Goal: Task Accomplishment & Management: Use online tool/utility

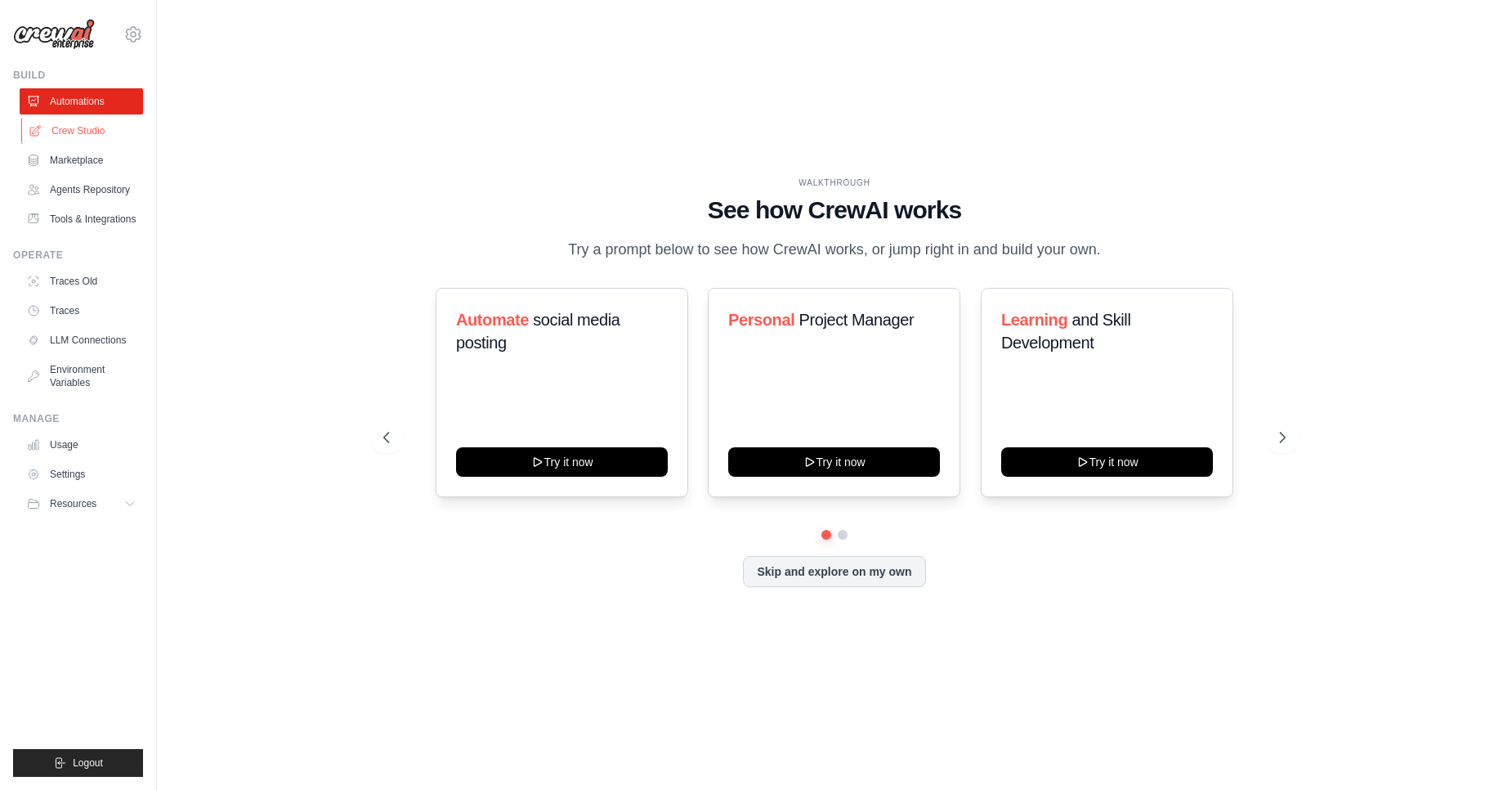
click at [83, 134] on link "Crew Studio" at bounding box center [82, 130] width 123 height 26
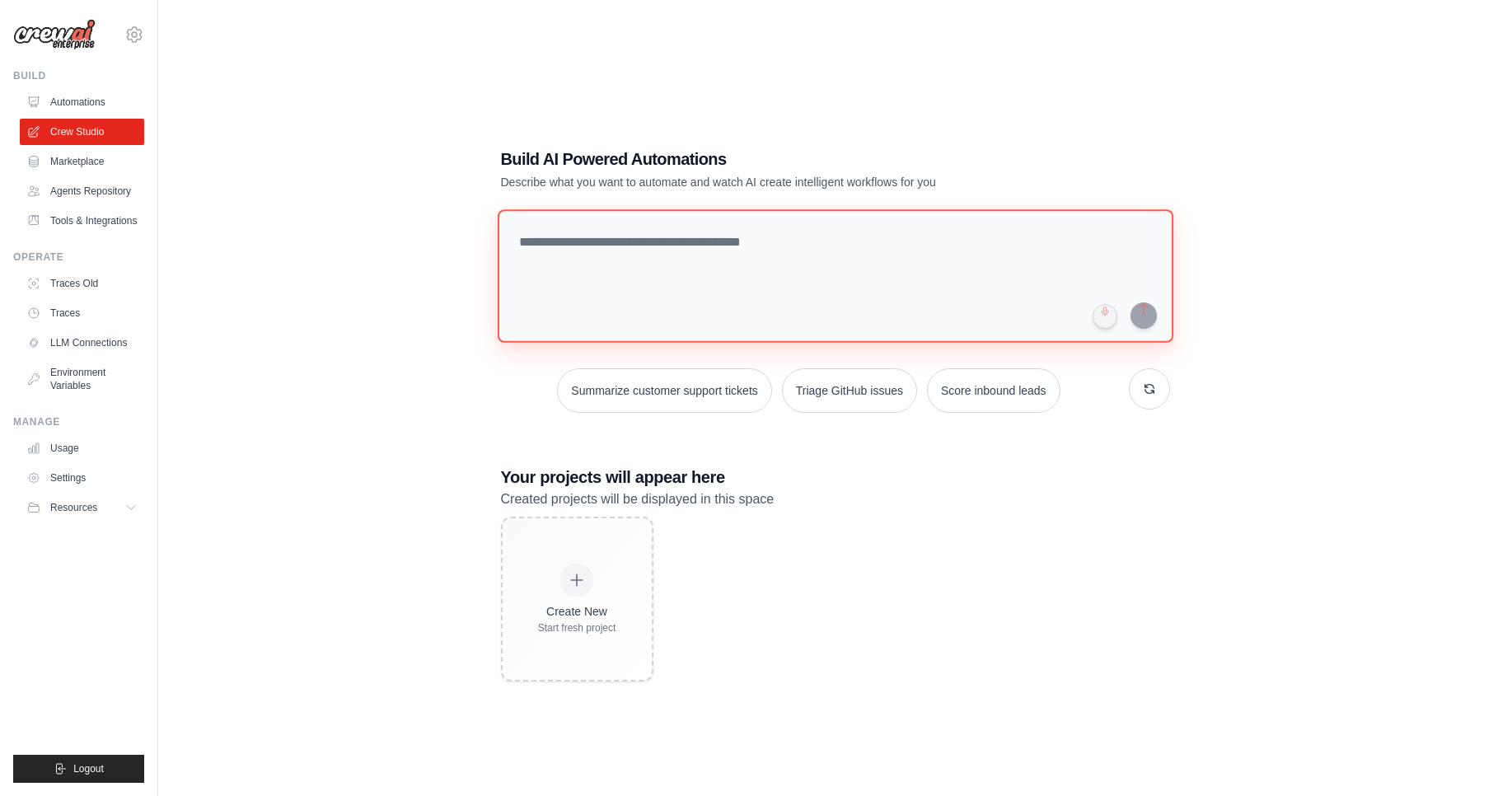
click at [812, 243] on textarea at bounding box center [835, 276] width 676 height 134
paste textarea "**********"
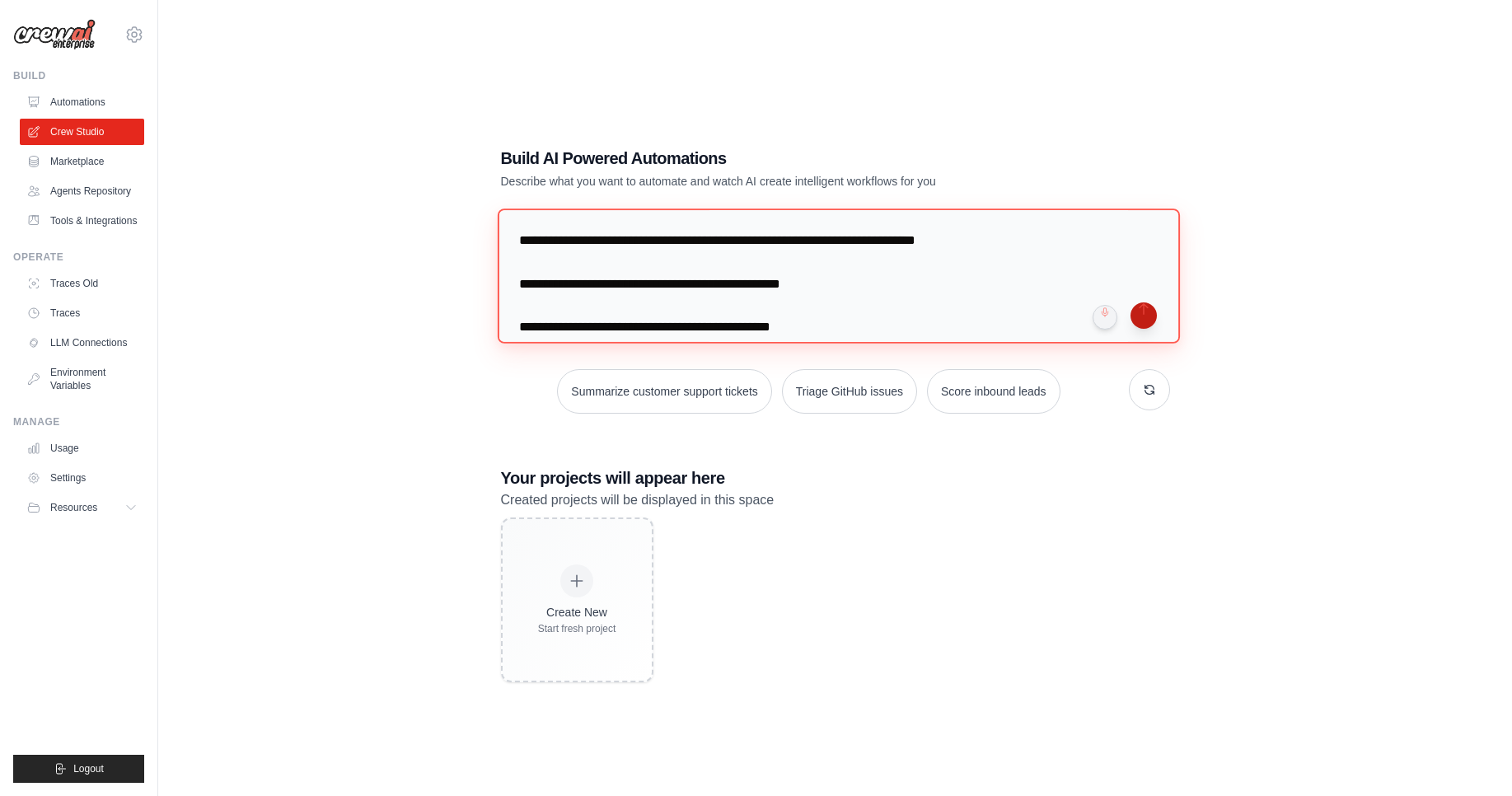
type textarea "**********"
click at [1144, 321] on button "submit" at bounding box center [1144, 315] width 26 height 26
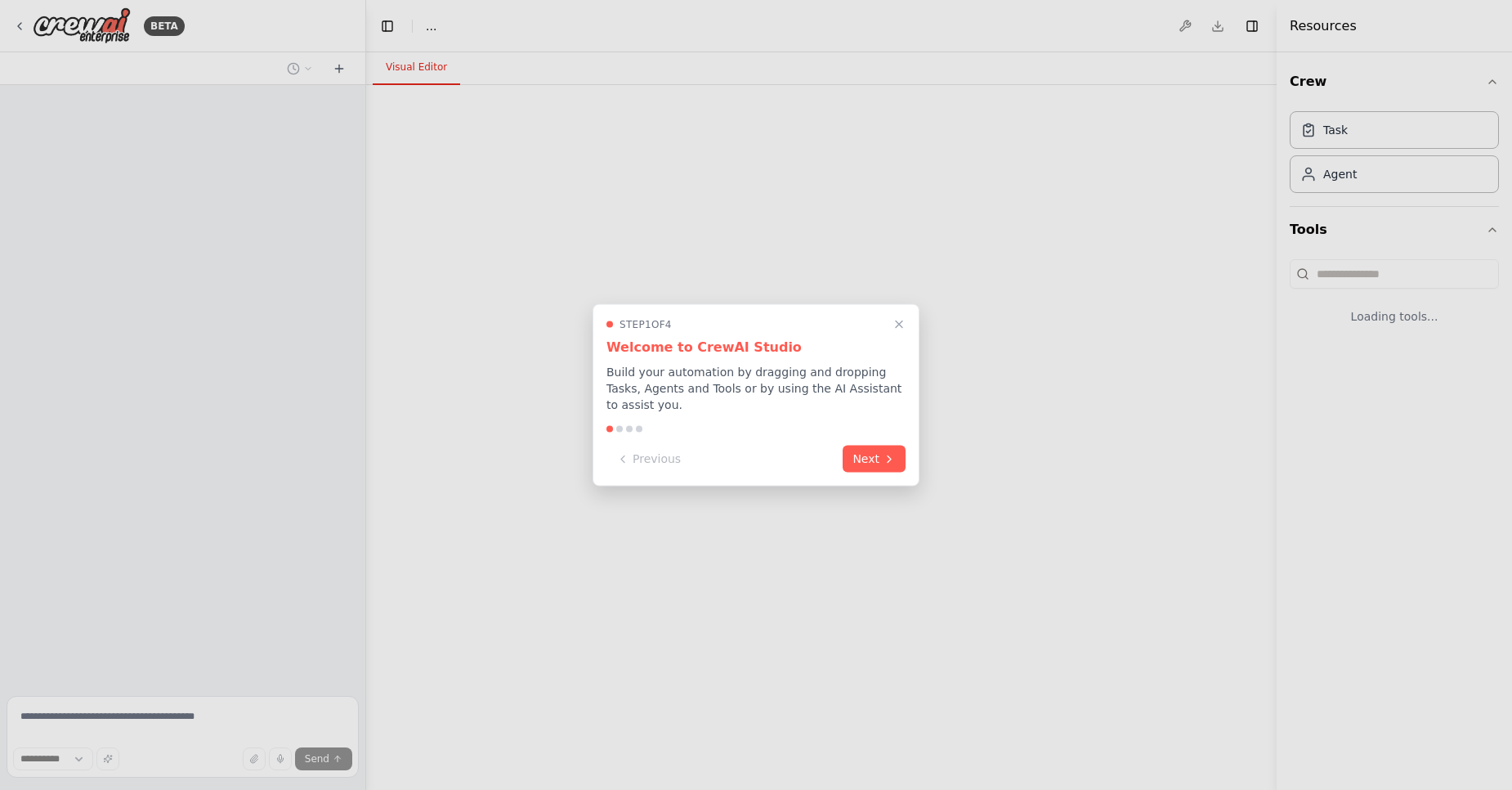
select select "****"
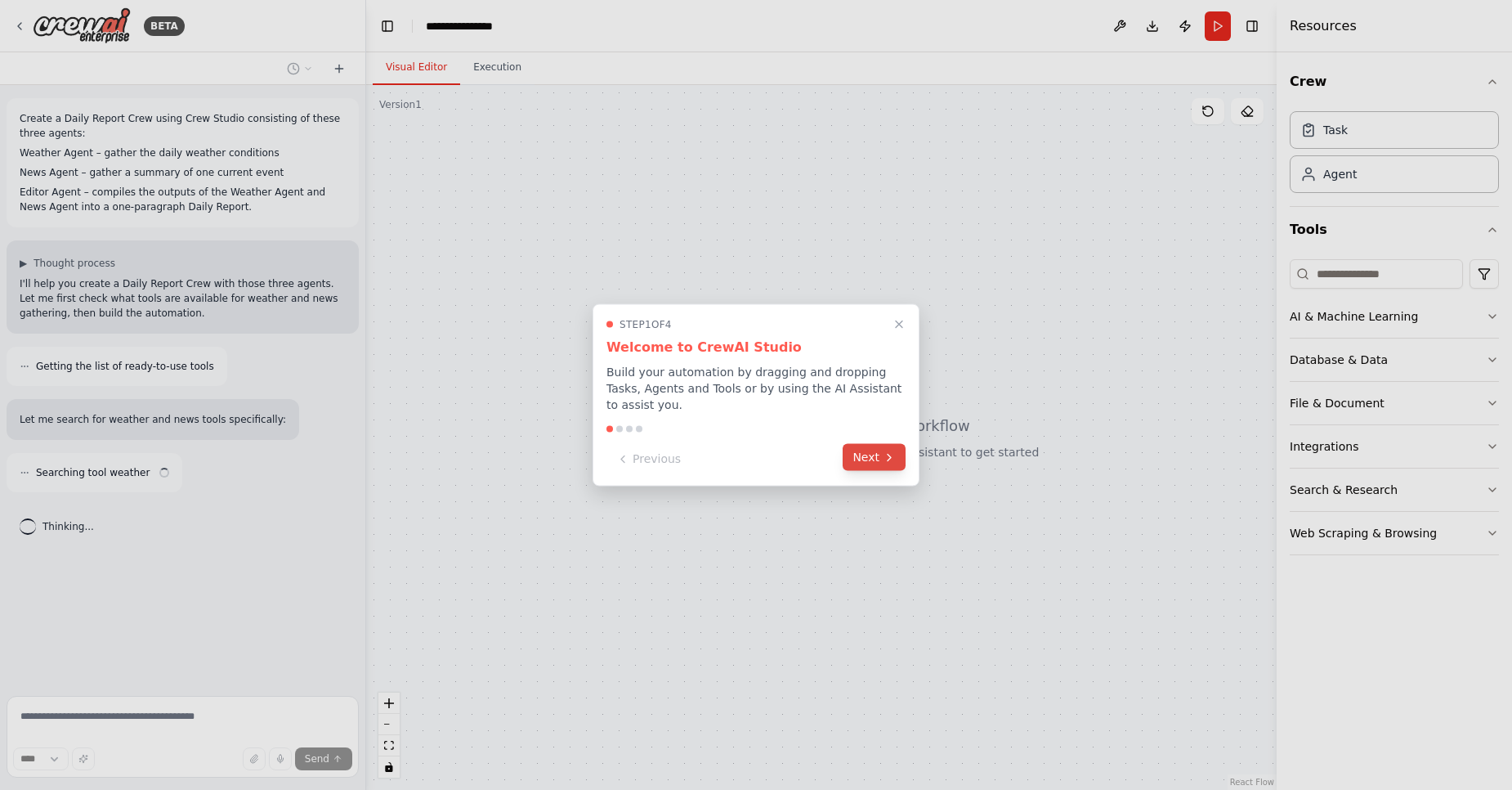
click at [891, 472] on div "Previous Next" at bounding box center [755, 459] width 299 height 27
click at [881, 457] on button "Next" at bounding box center [873, 457] width 63 height 27
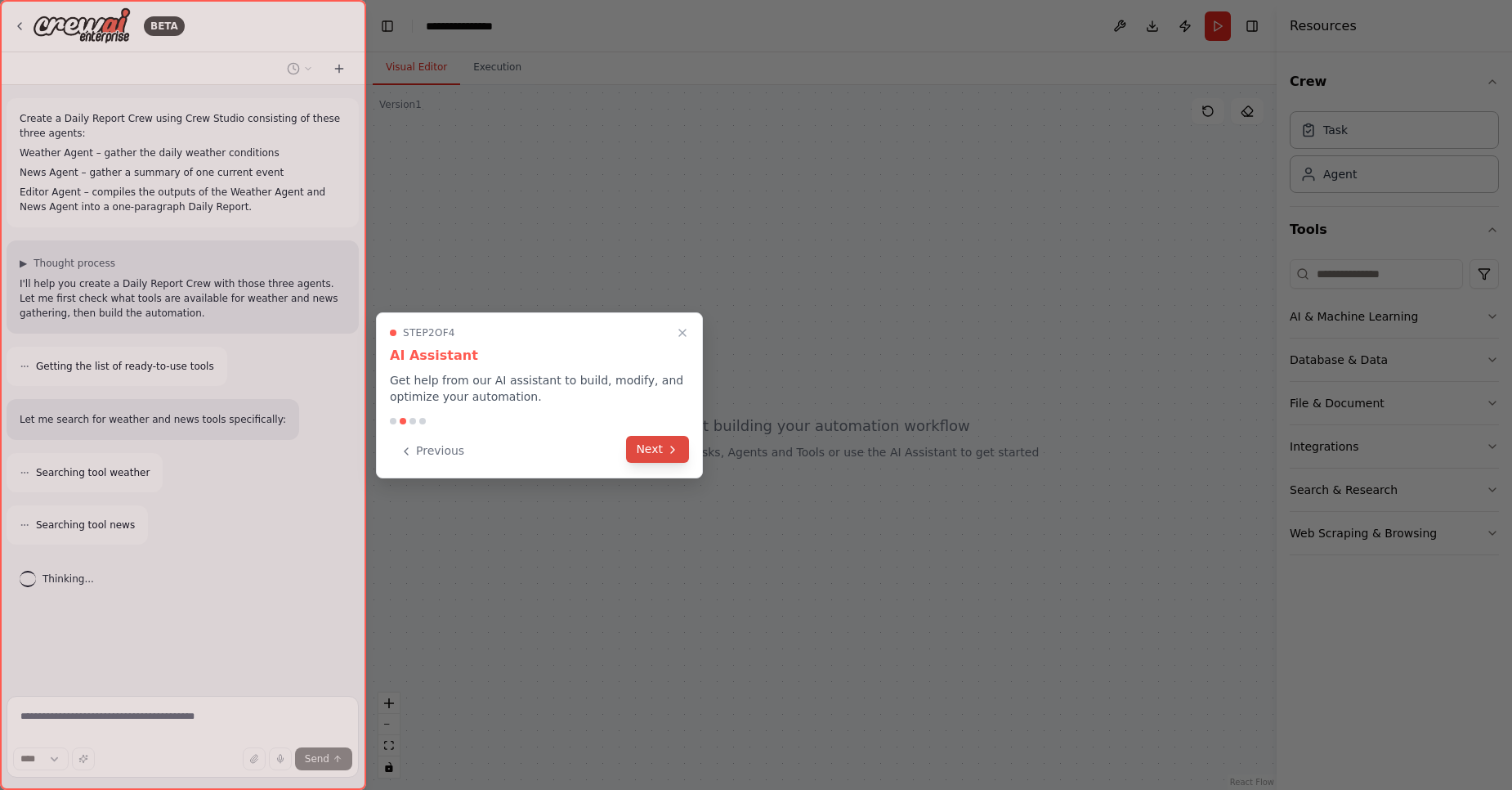
click at [660, 461] on button "Next" at bounding box center [657, 450] width 63 height 27
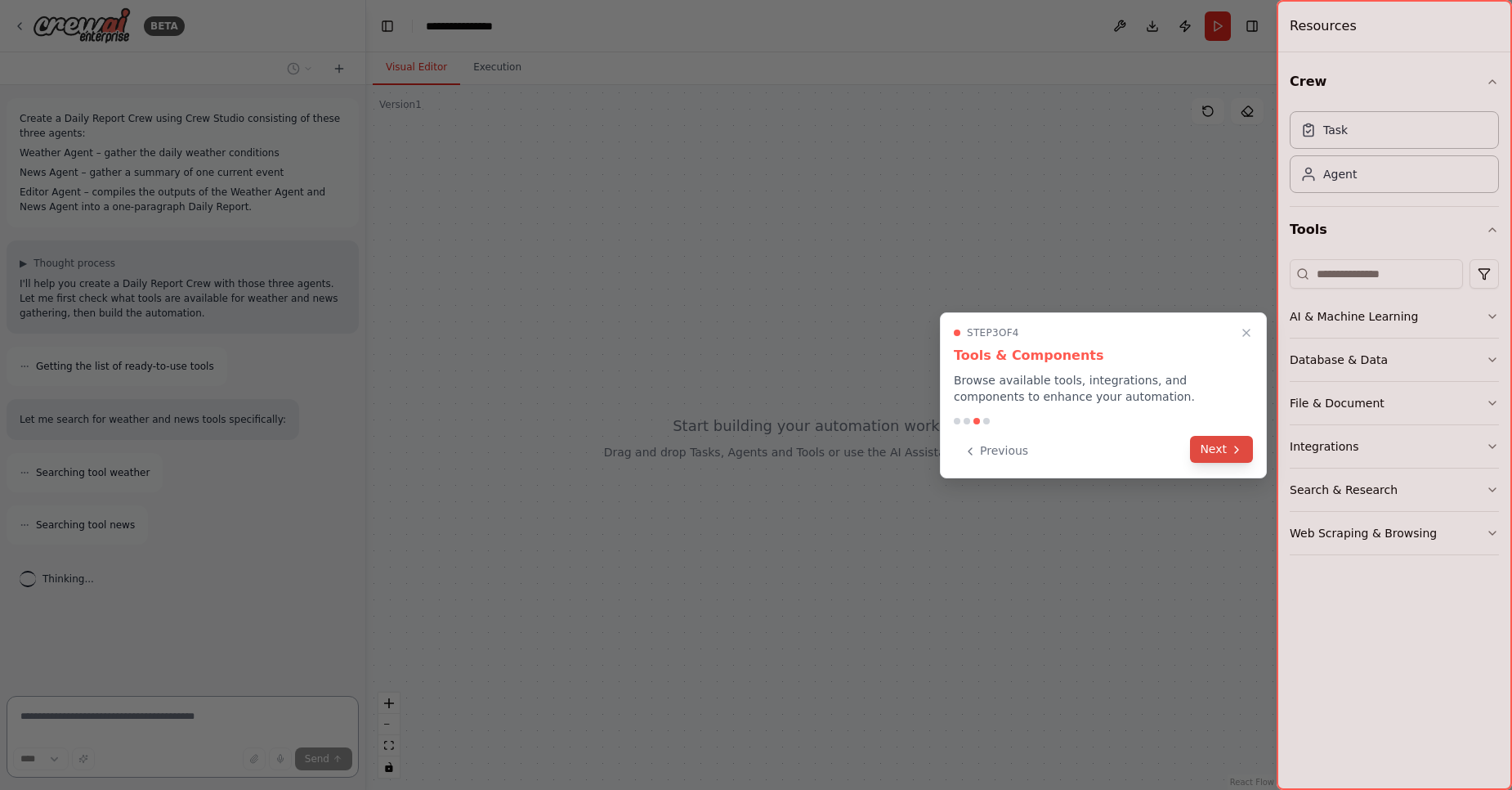
click at [1220, 452] on button "Next" at bounding box center [1221, 450] width 63 height 27
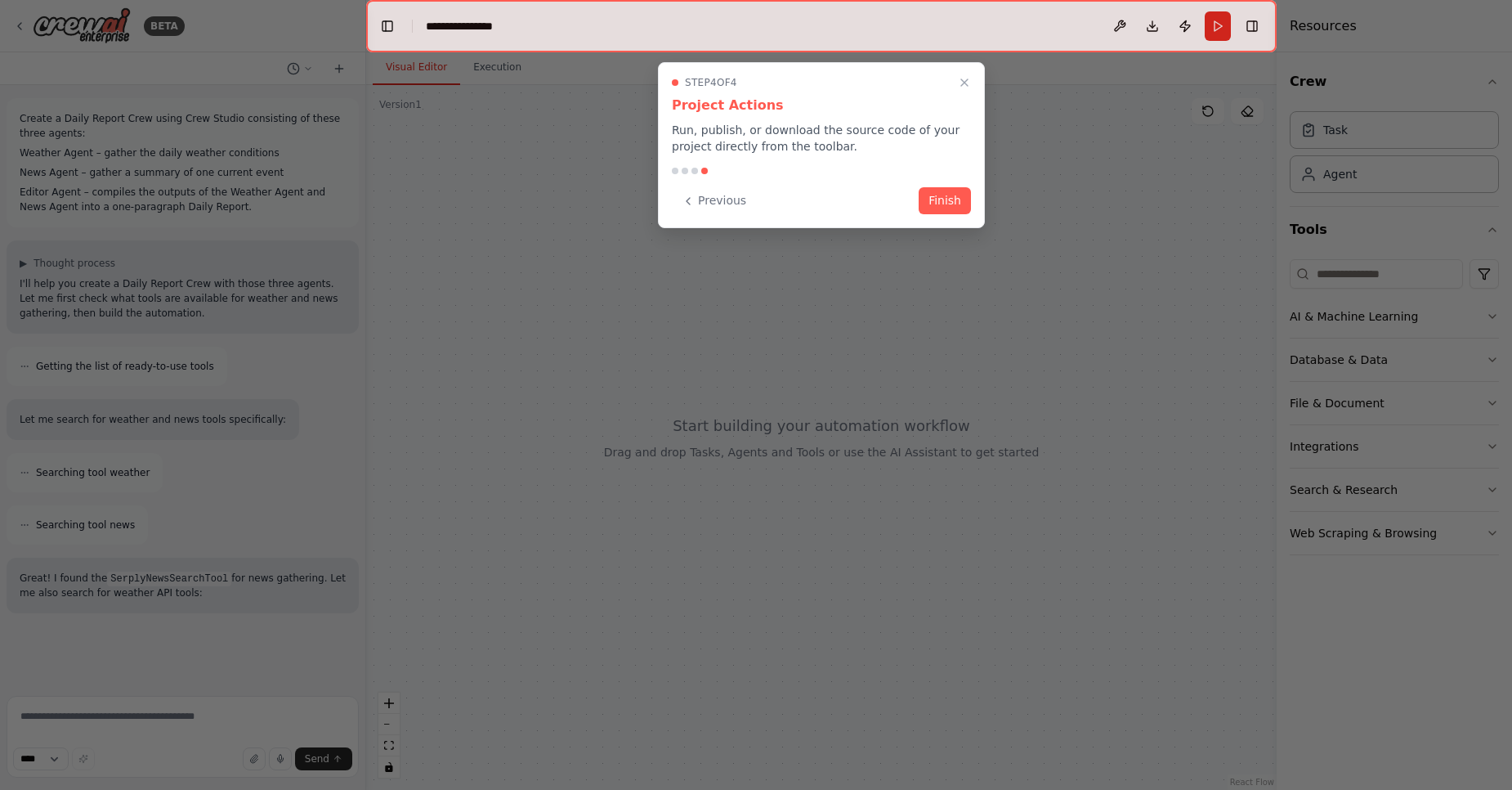
scroll to position [44, 0]
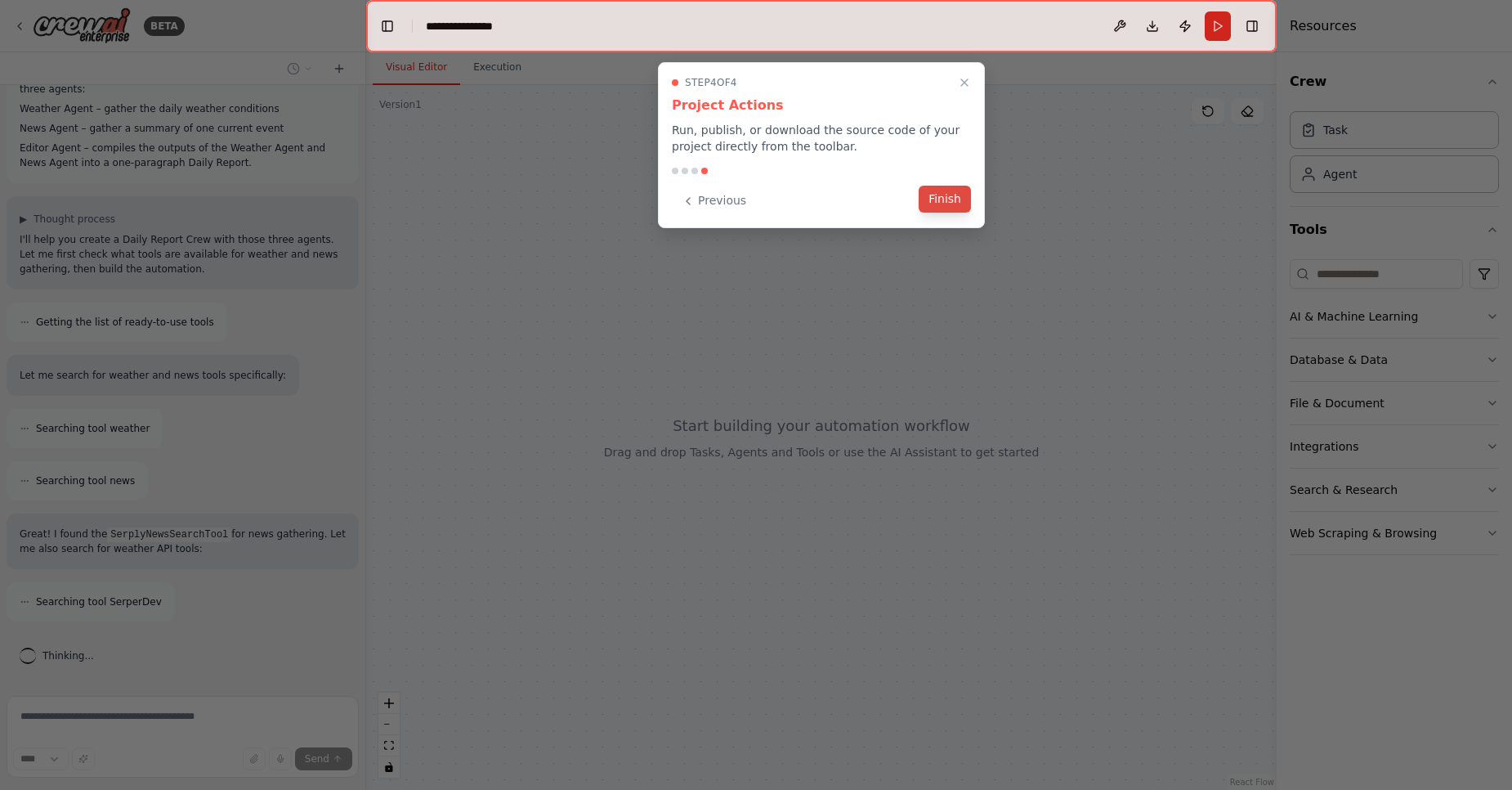
click at [958, 189] on button "Finish" at bounding box center [945, 199] width 52 height 27
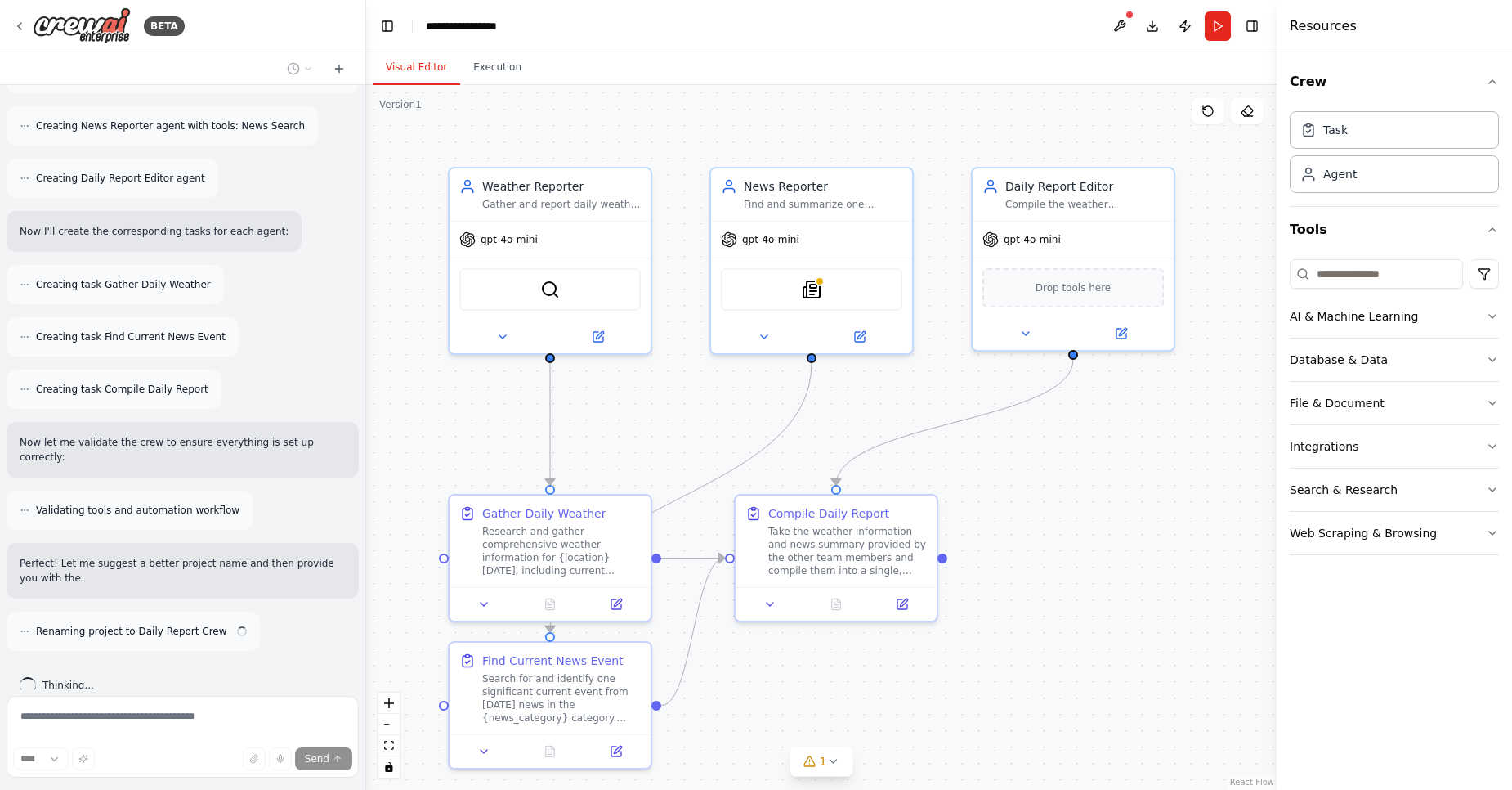
scroll to position [751, 0]
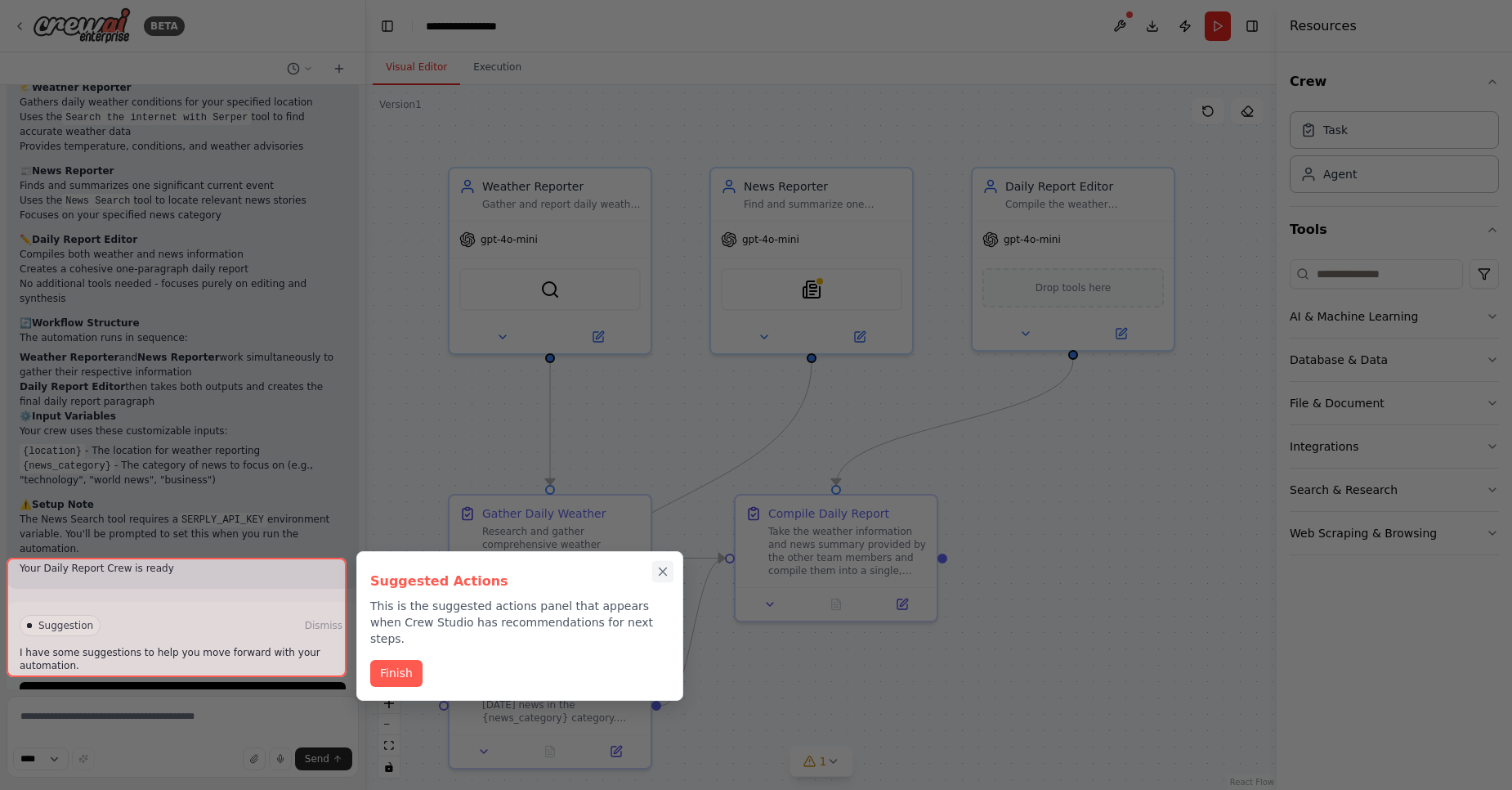
click at [664, 573] on icon "Close walkthrough" at bounding box center [663, 572] width 8 height 8
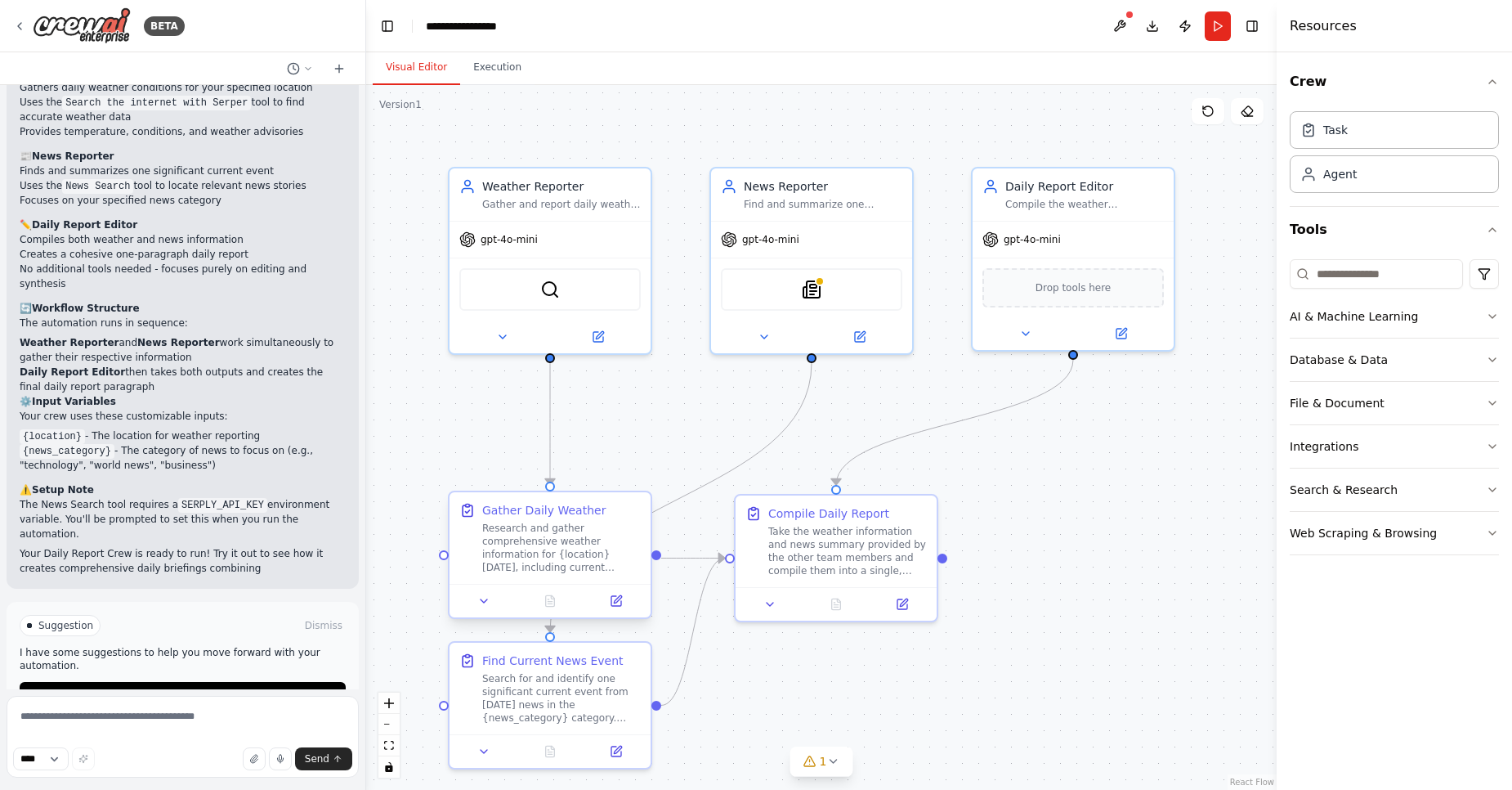
scroll to position [1396, 0]
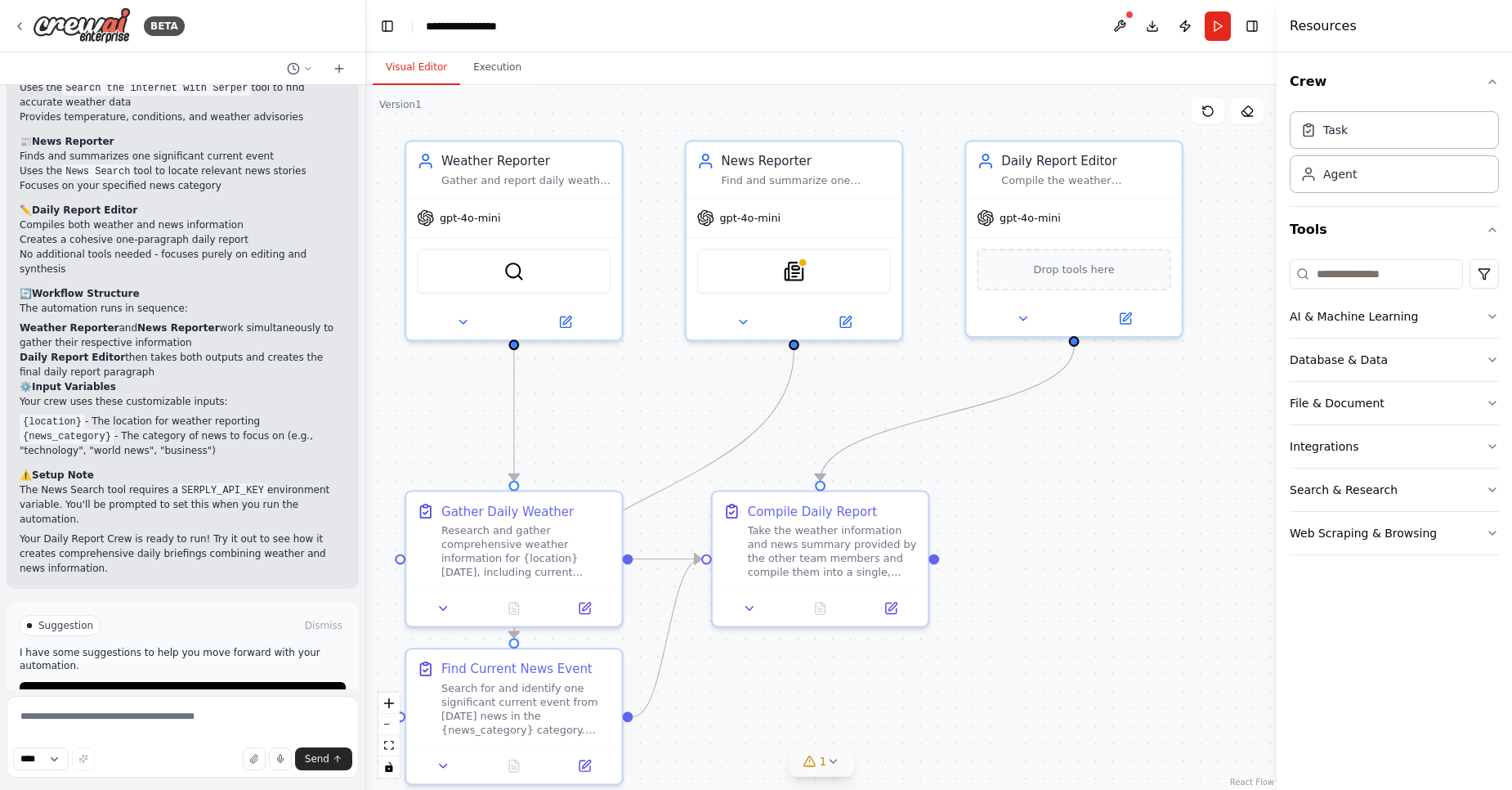
click at [834, 766] on icon at bounding box center [833, 761] width 13 height 13
click at [857, 403] on div ".deletable-edge-delete-btn { width: 20px; height: 20px; border: 0px solid #ffff…" at bounding box center [821, 437] width 910 height 704
click at [220, 689] on span "Run Automation" at bounding box center [189, 695] width 80 height 13
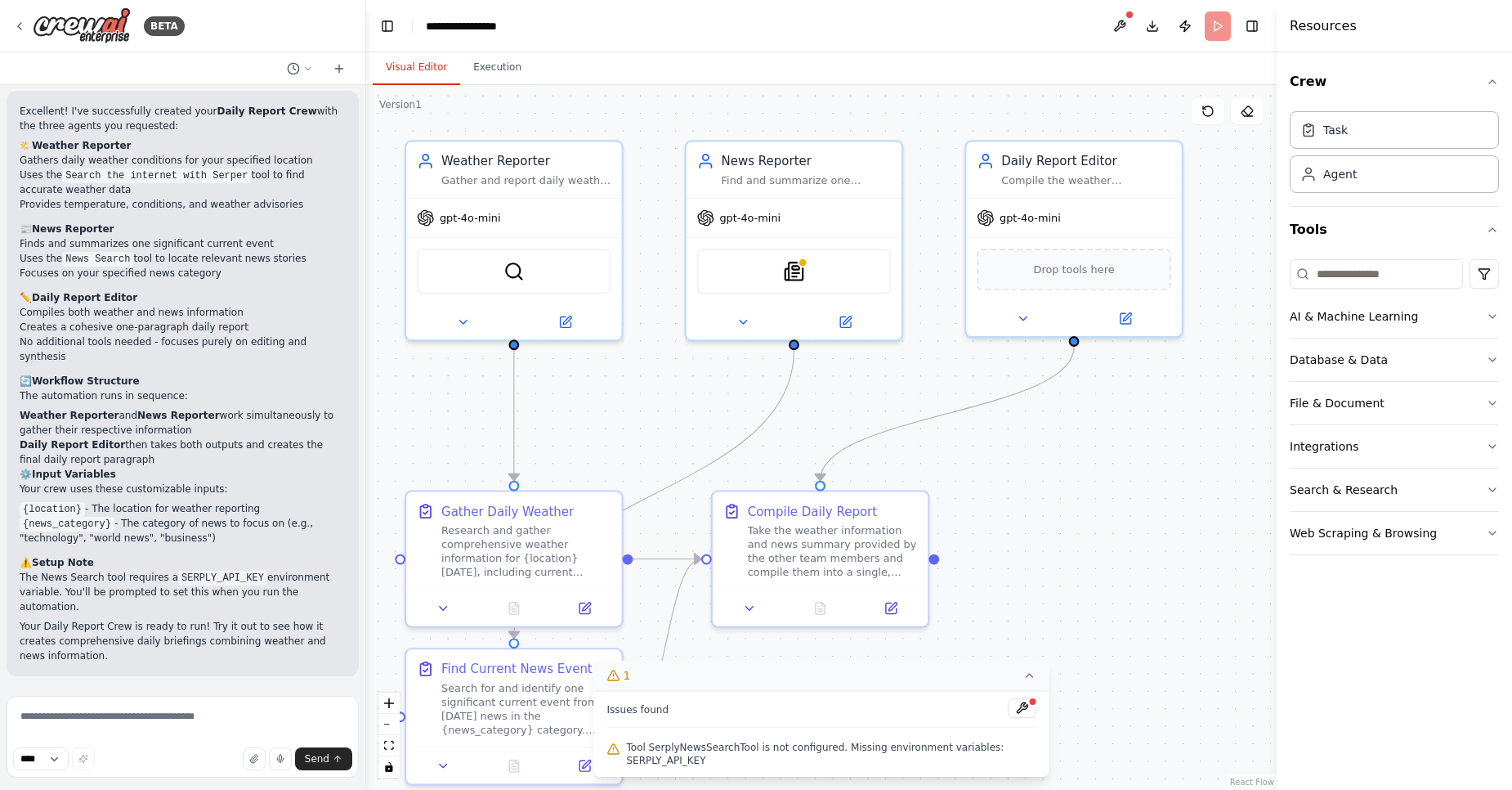
scroll to position [1264, 0]
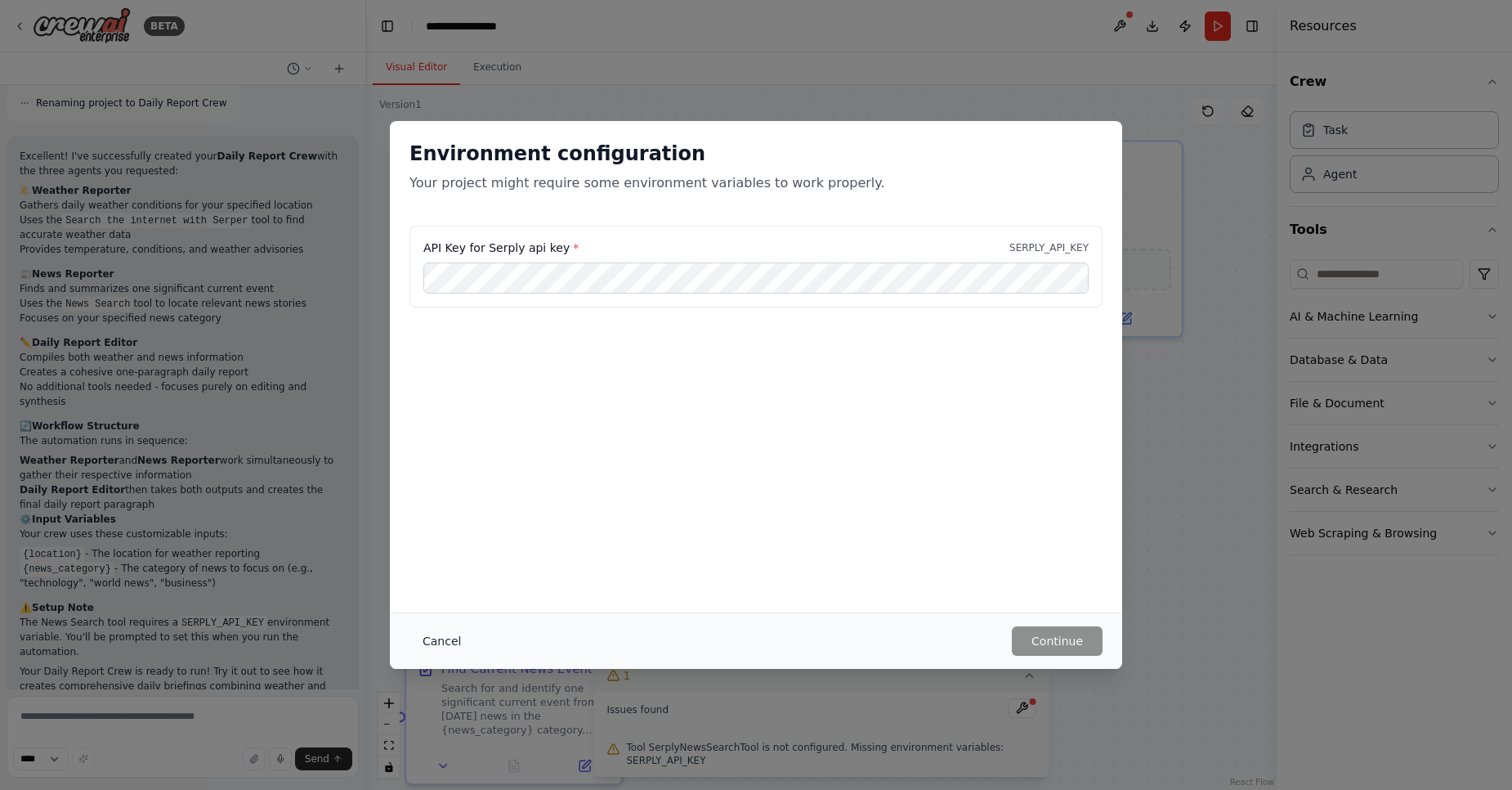
click at [443, 648] on button "Cancel" at bounding box center [441, 641] width 65 height 29
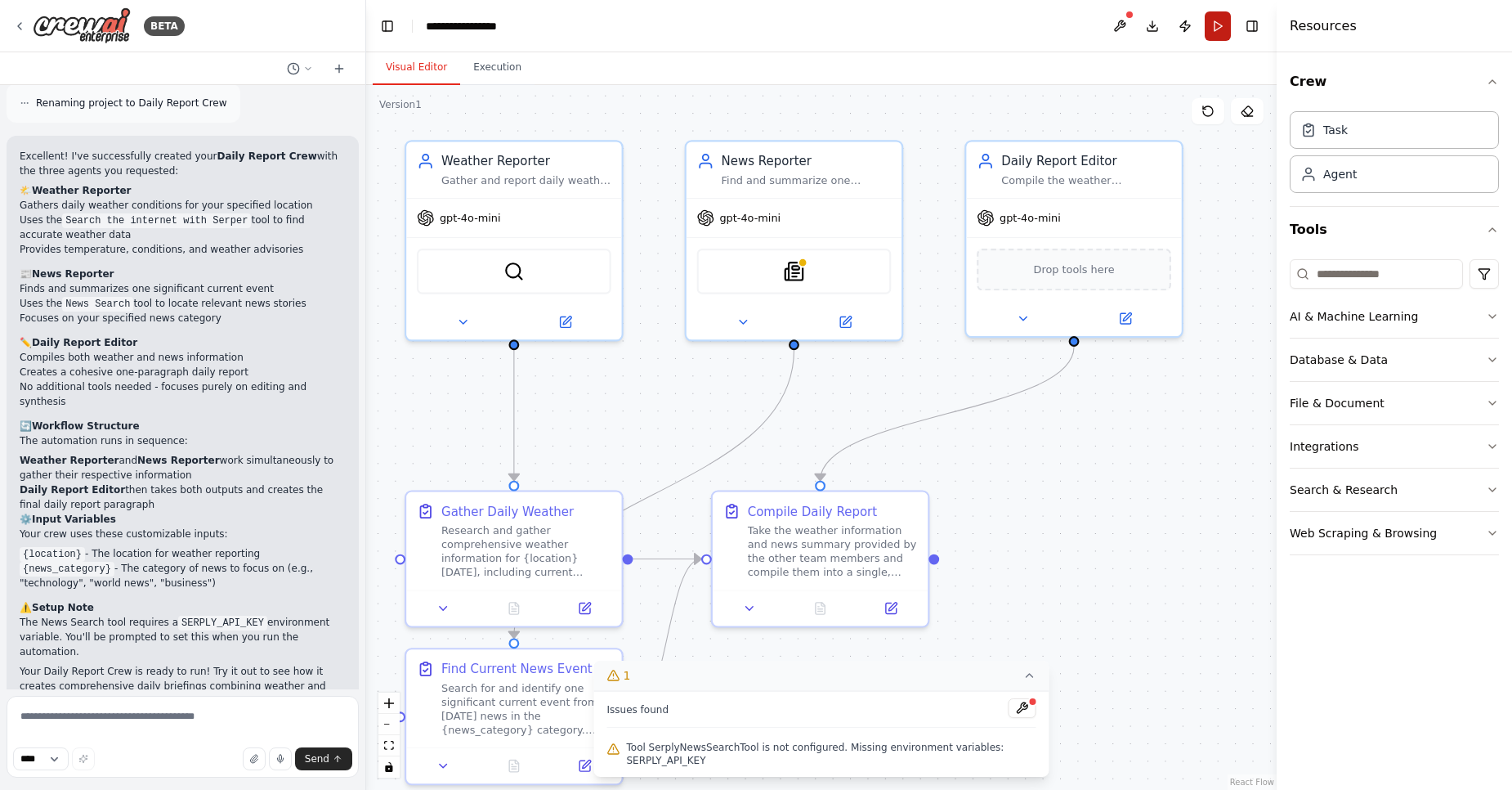
click at [1216, 26] on button "Run" at bounding box center [1217, 26] width 26 height 29
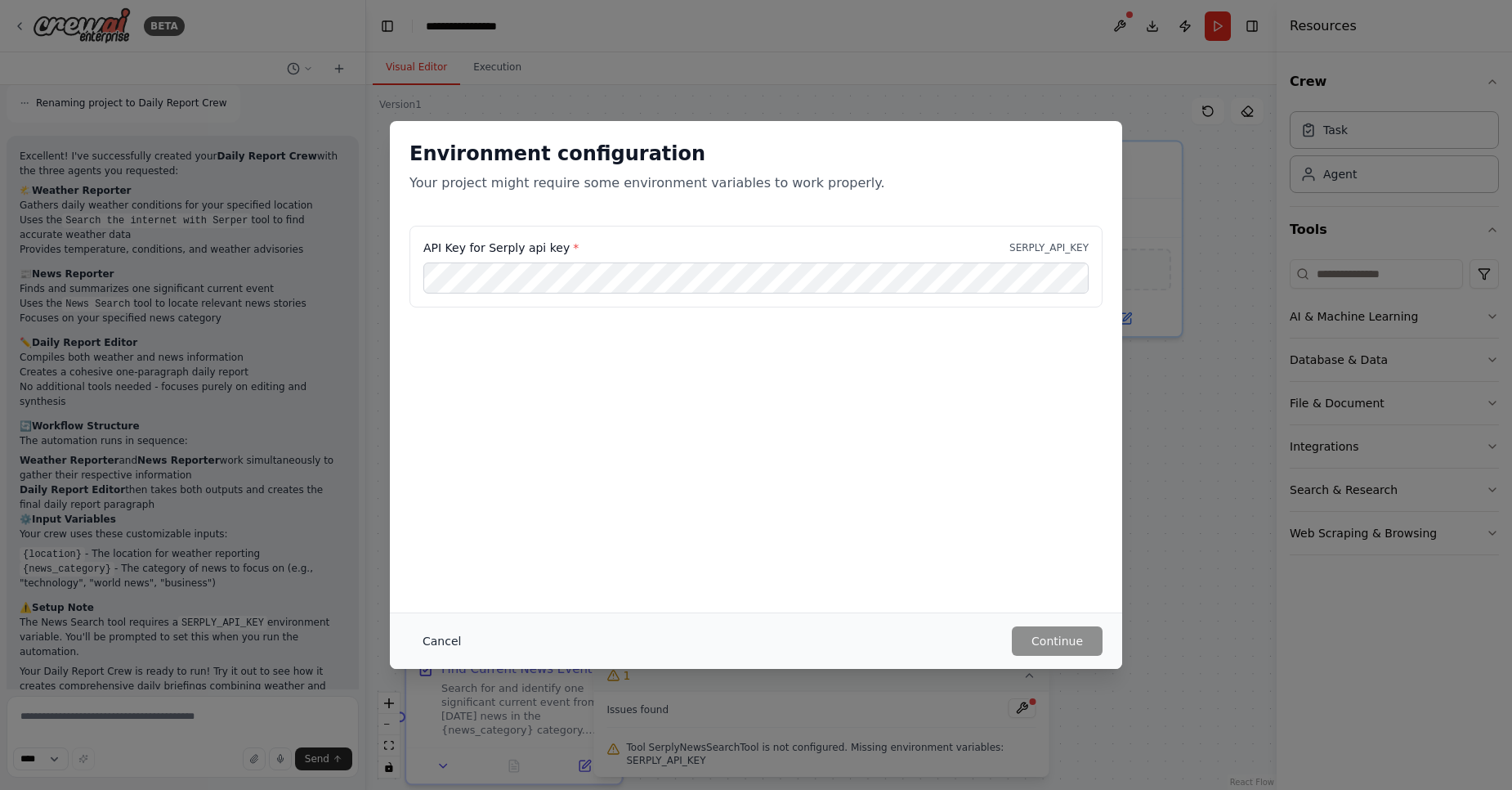
click at [437, 654] on button "Cancel" at bounding box center [441, 641] width 65 height 29
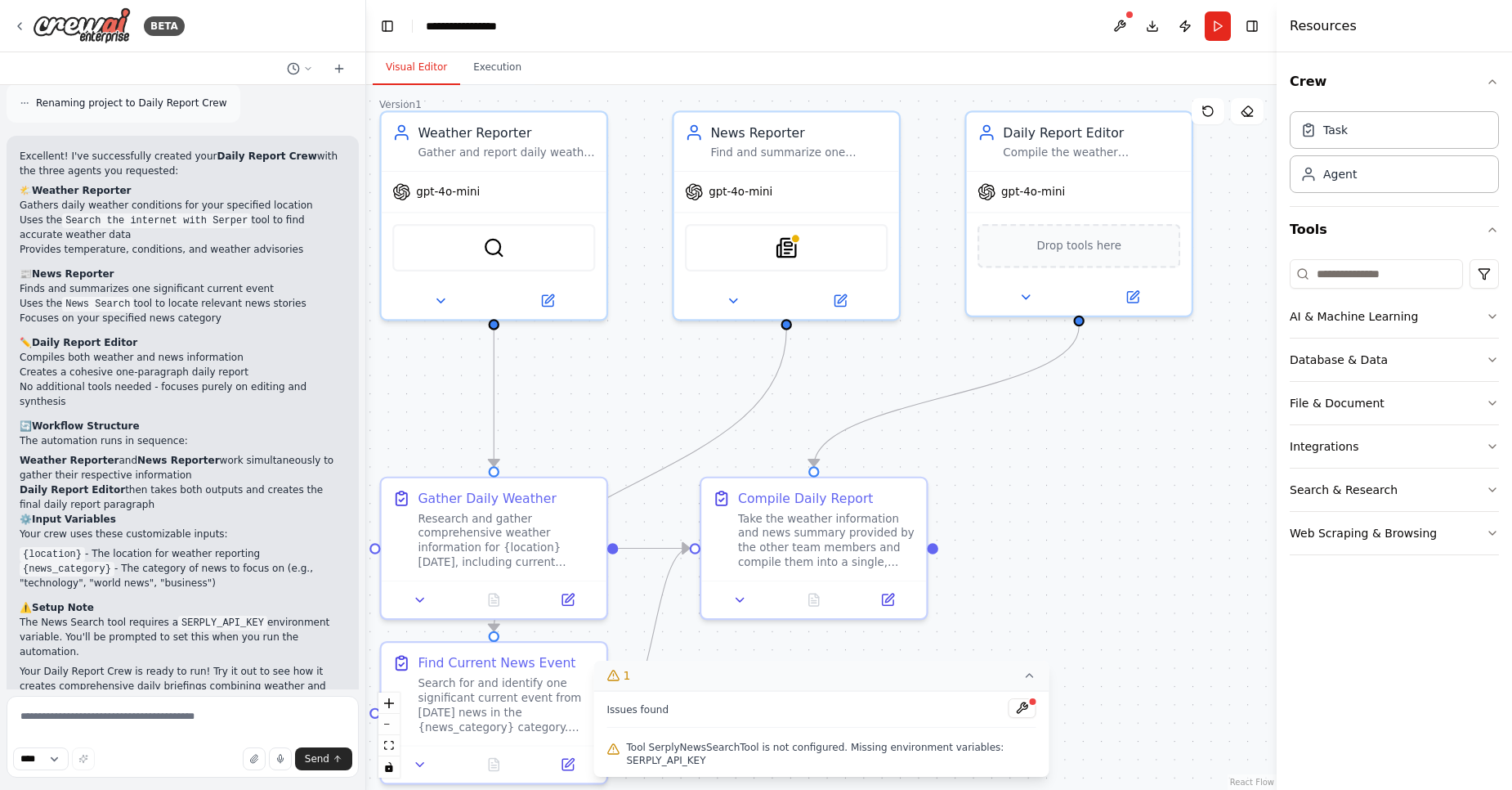
click at [1020, 685] on button "1" at bounding box center [821, 676] width 455 height 30
click at [1372, 541] on button "Web Scraping & Browsing" at bounding box center [1395, 533] width 210 height 43
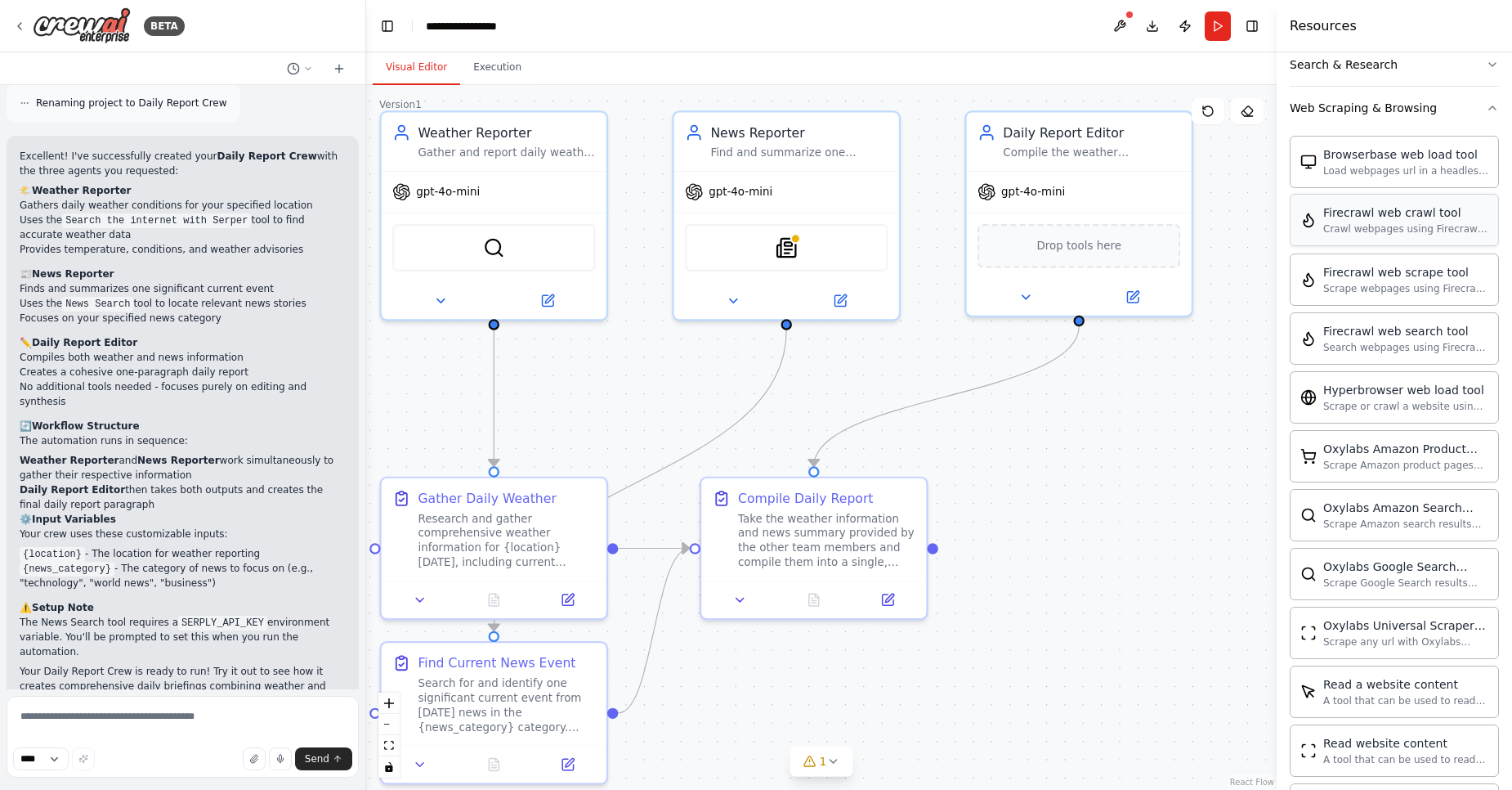
scroll to position [423, 0]
click at [414, 600] on icon at bounding box center [420, 596] width 15 height 15
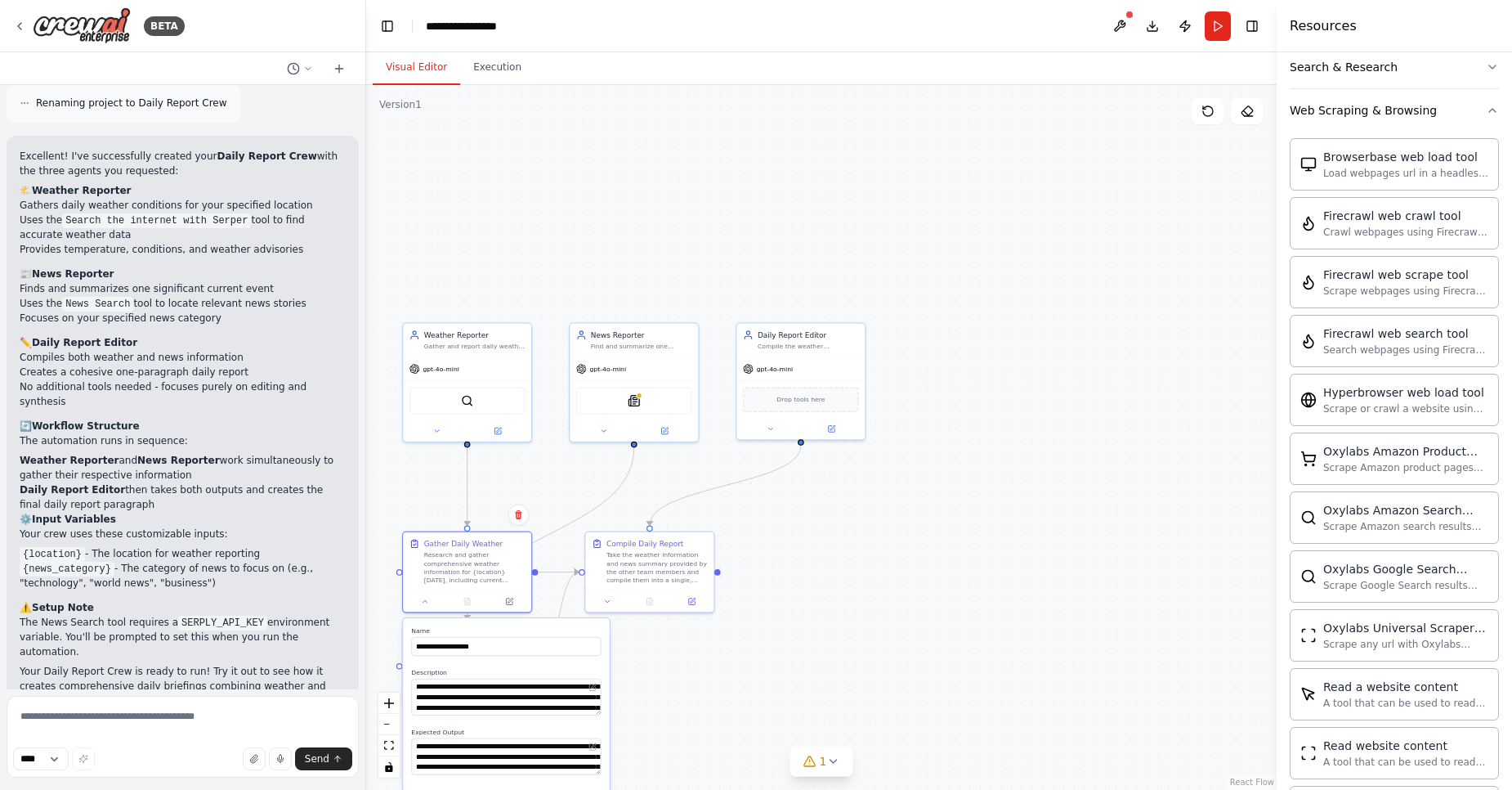
click at [860, 566] on div ".deletable-edge-delete-btn { width: 20px; height: 20px; border: 0px solid #ffff…" at bounding box center [821, 437] width 910 height 704
click at [489, 663] on div "Search for and identify one significant current event from today's news in the …" at bounding box center [474, 659] width 101 height 34
click at [509, 697] on icon at bounding box center [510, 694] width 7 height 7
click at [651, 407] on div "SerplyNewsSearchTool" at bounding box center [634, 398] width 116 height 27
click at [629, 394] on img at bounding box center [634, 398] width 13 height 13
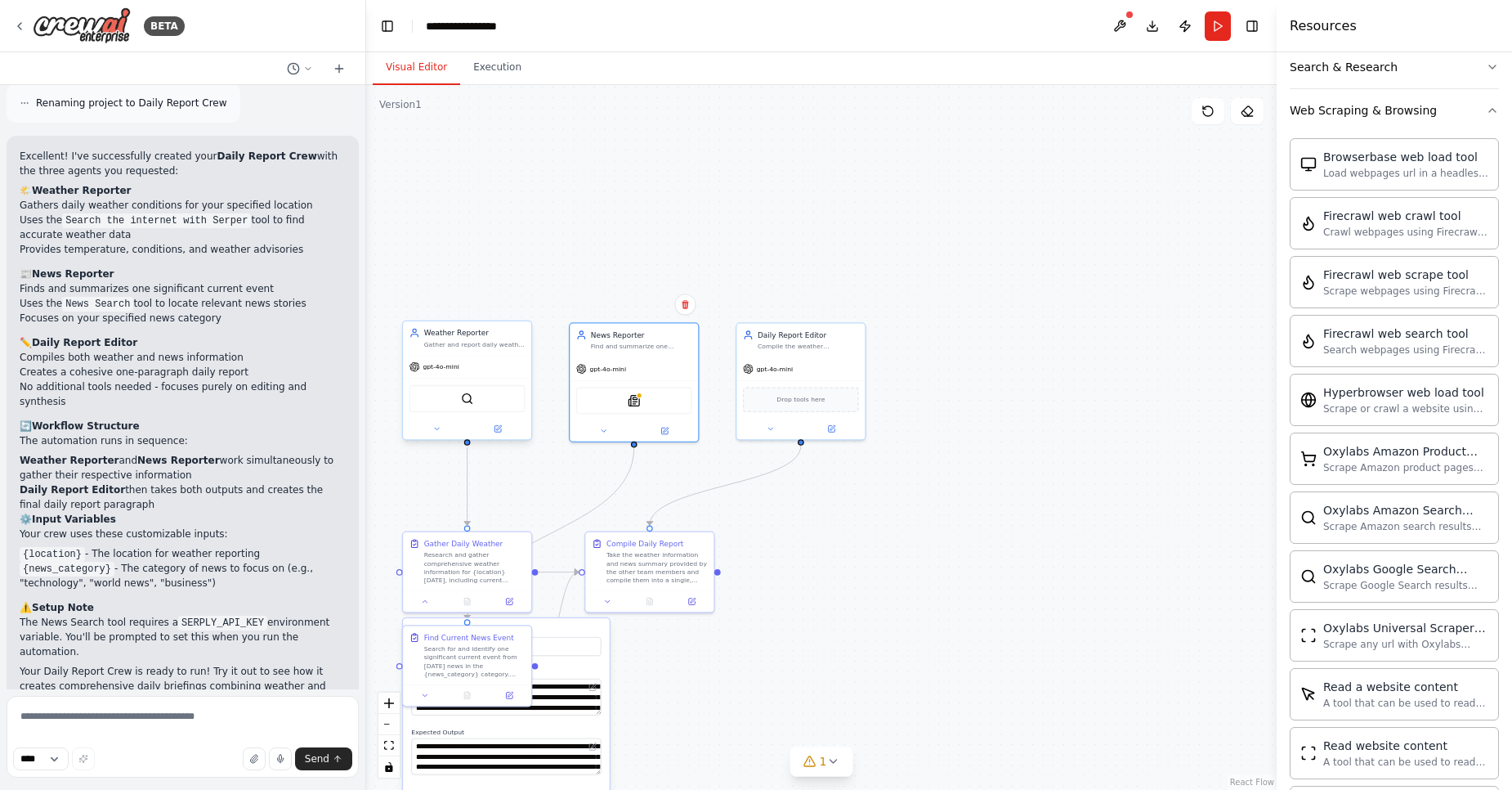
click at [481, 401] on div "SerperDevTool" at bounding box center [467, 398] width 116 height 27
click at [465, 398] on img at bounding box center [467, 398] width 13 height 13
click at [206, 709] on textarea at bounding box center [183, 737] width 352 height 82
type textarea "*"
drag, startPoint x: 206, startPoint y: 709, endPoint x: 208, endPoint y: 699, distance: 10.2
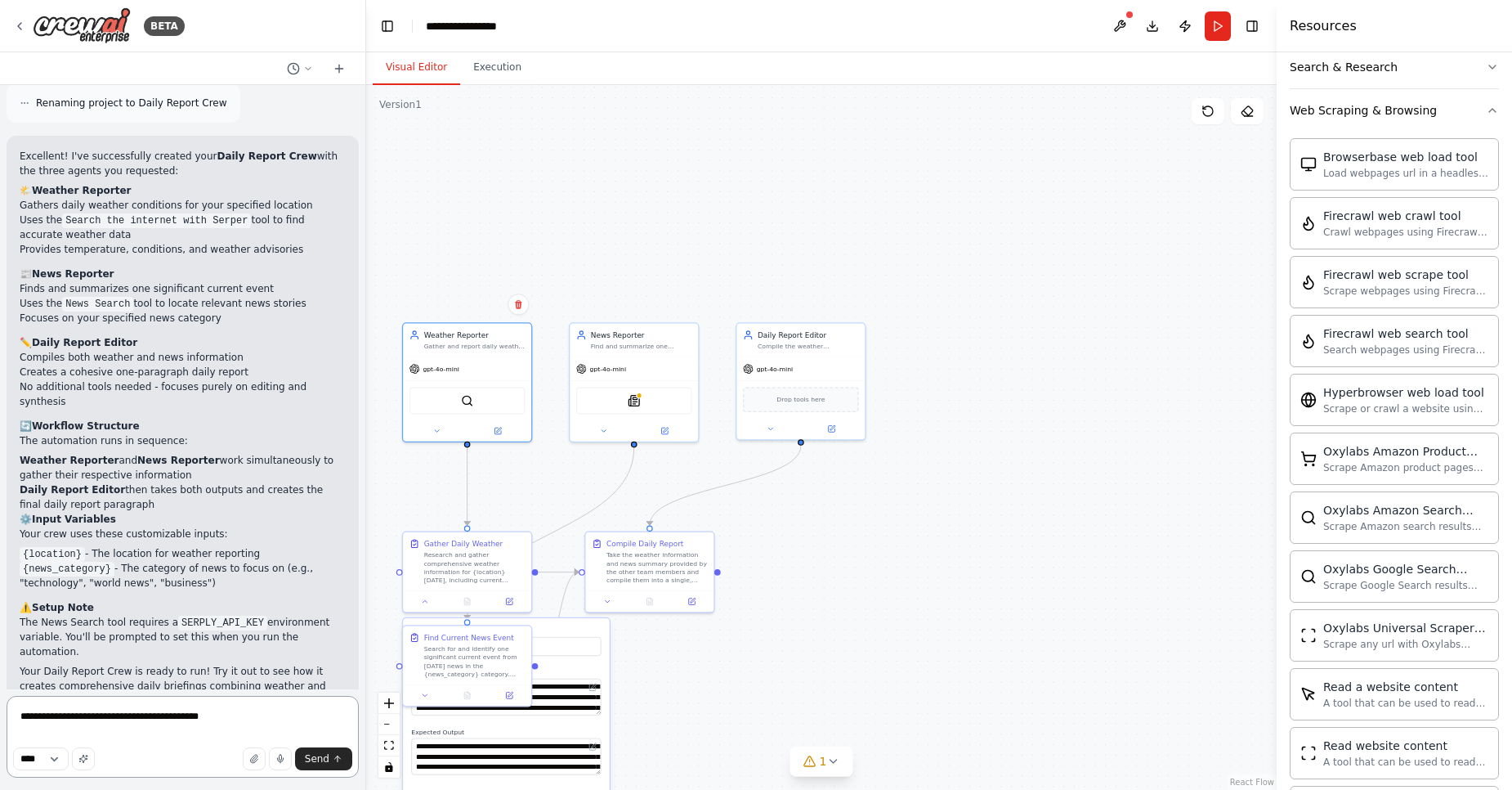
click at [208, 699] on textarea "**********" at bounding box center [183, 737] width 352 height 82
click at [246, 715] on textarea "**********" at bounding box center [183, 737] width 352 height 82
type textarea "**********"
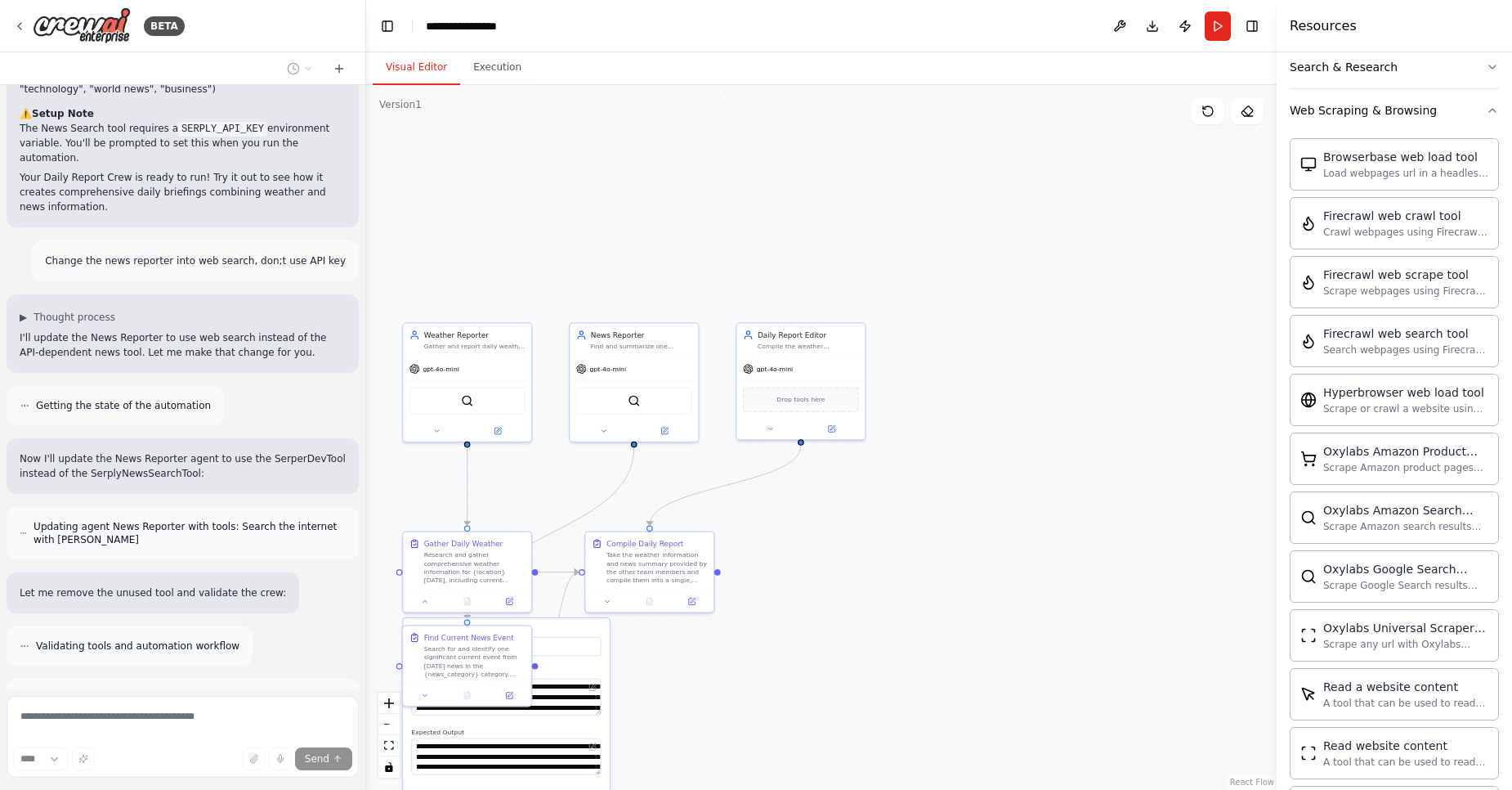
scroll to position [1890, 0]
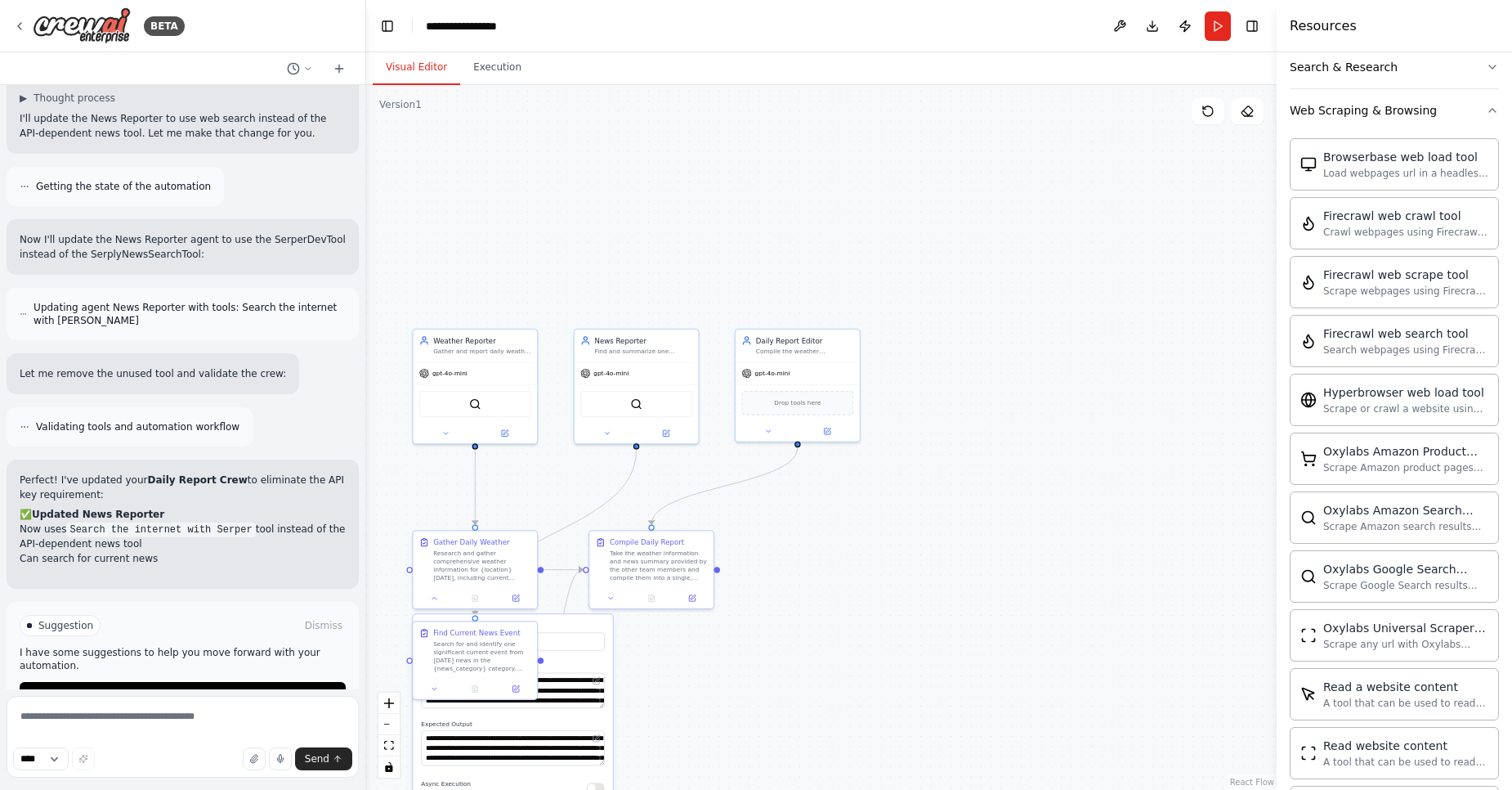
click at [697, 640] on div ".deletable-edge-delete-btn { width: 20px; height: 20px; border: 0px solid #ffff…" at bounding box center [821, 437] width 910 height 704
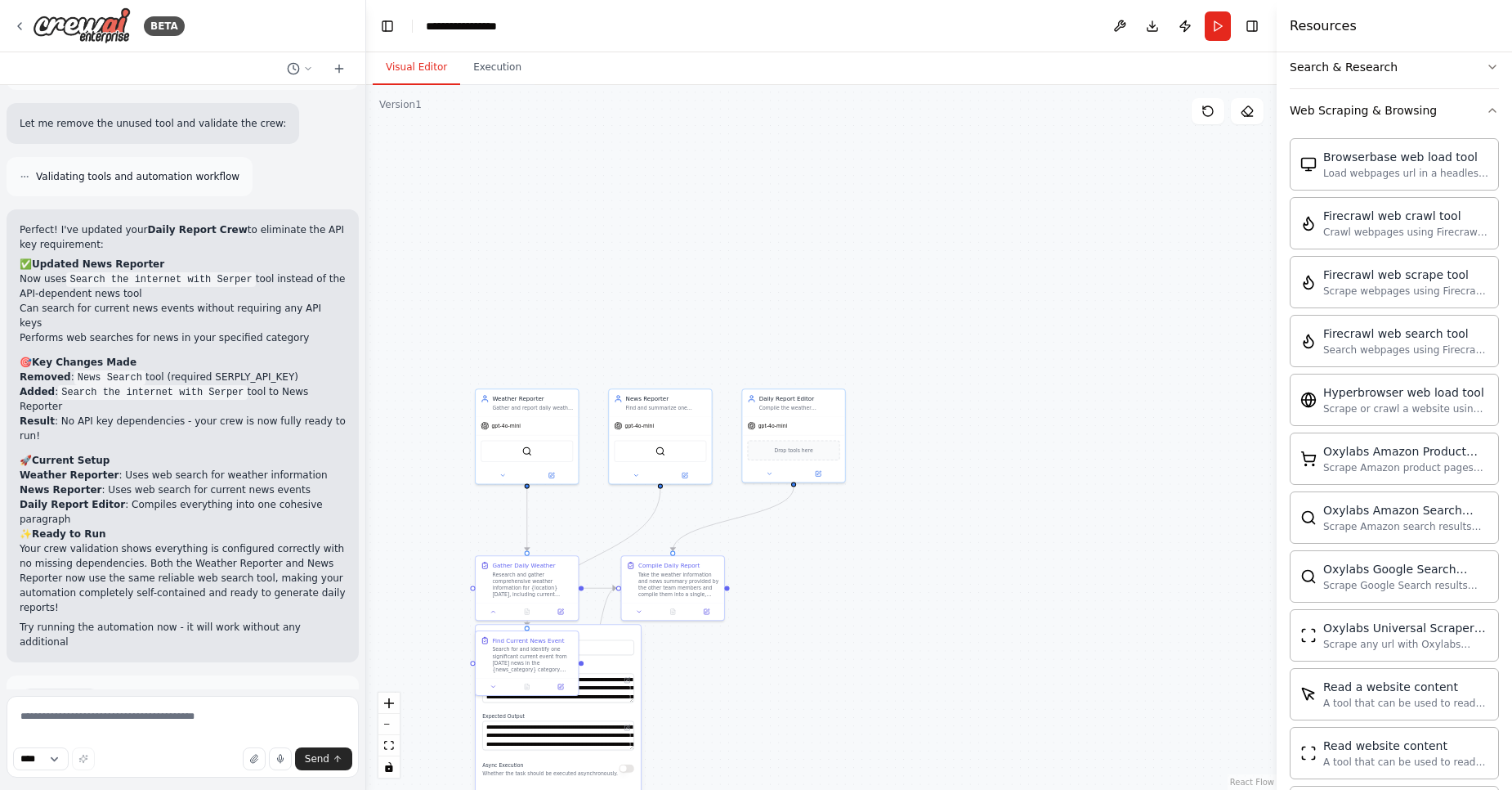
scroll to position [2243, 0]
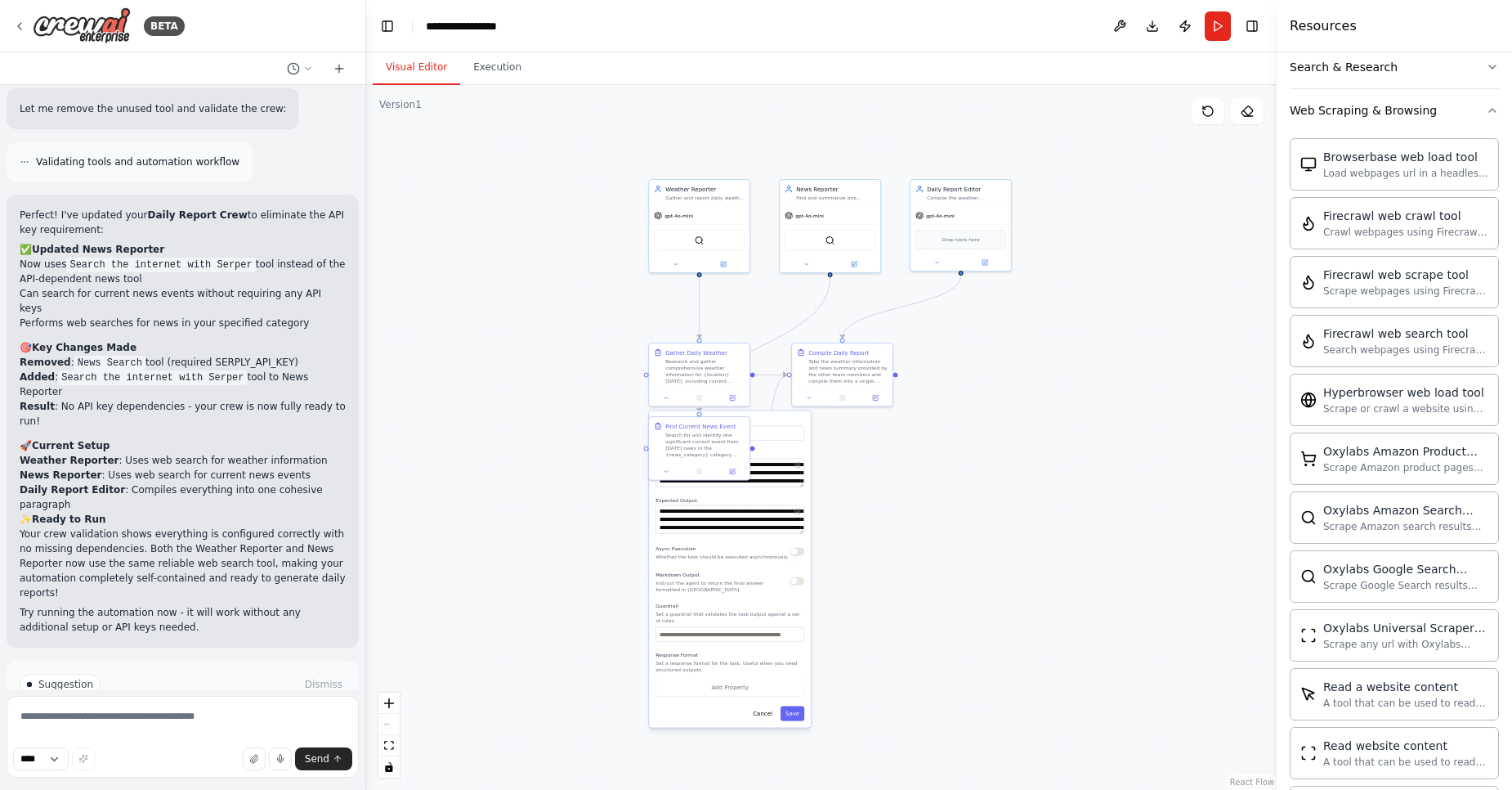
drag, startPoint x: 769, startPoint y: 740, endPoint x: 976, endPoint y: 485, distance: 328.4
click at [976, 485] on div ".deletable-edge-delete-btn { width: 20px; height: 20px; border: 0px solid #ffff…" at bounding box center [821, 437] width 910 height 704
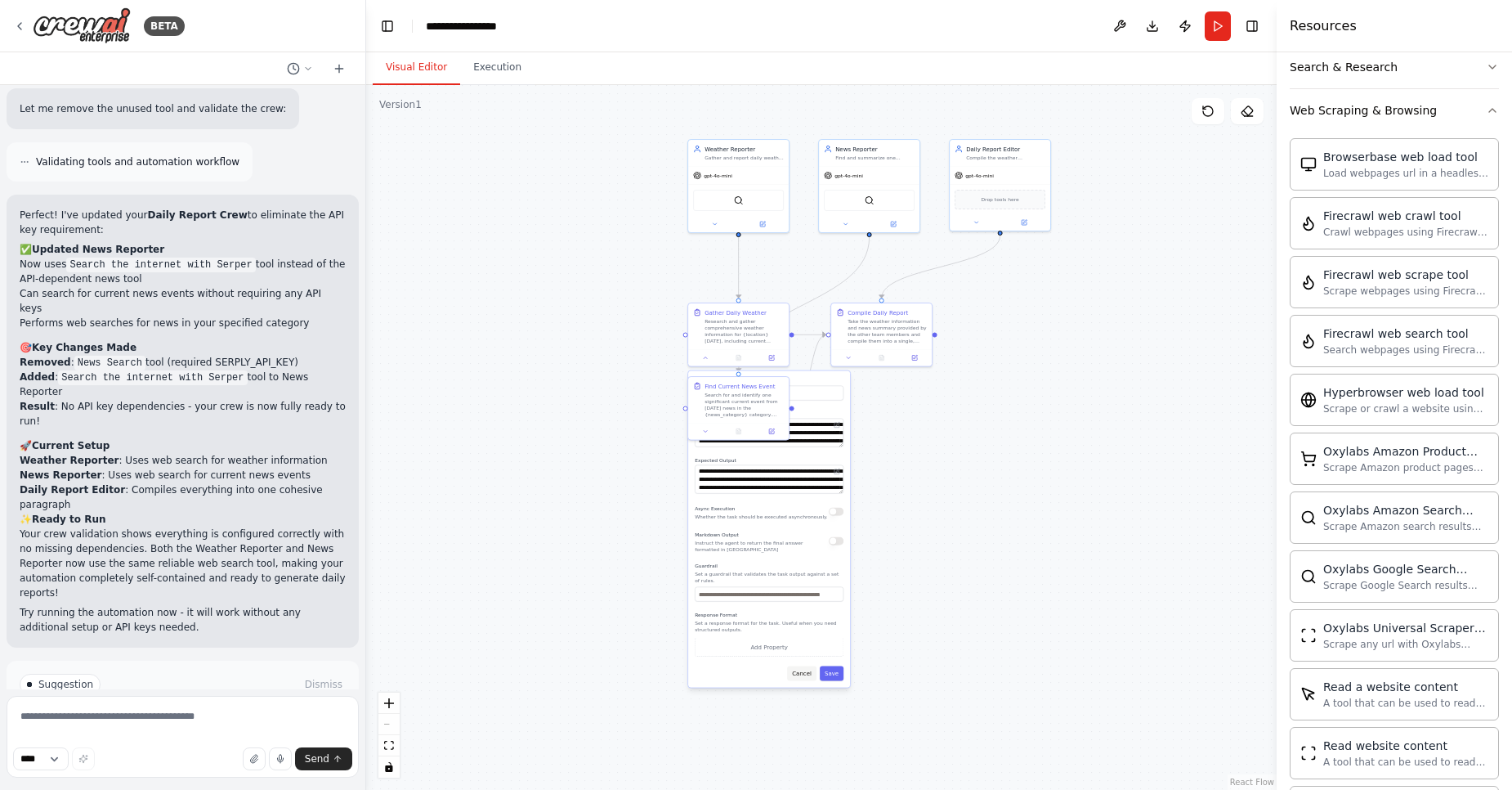
click at [801, 669] on button "Cancel" at bounding box center [801, 674] width 29 height 15
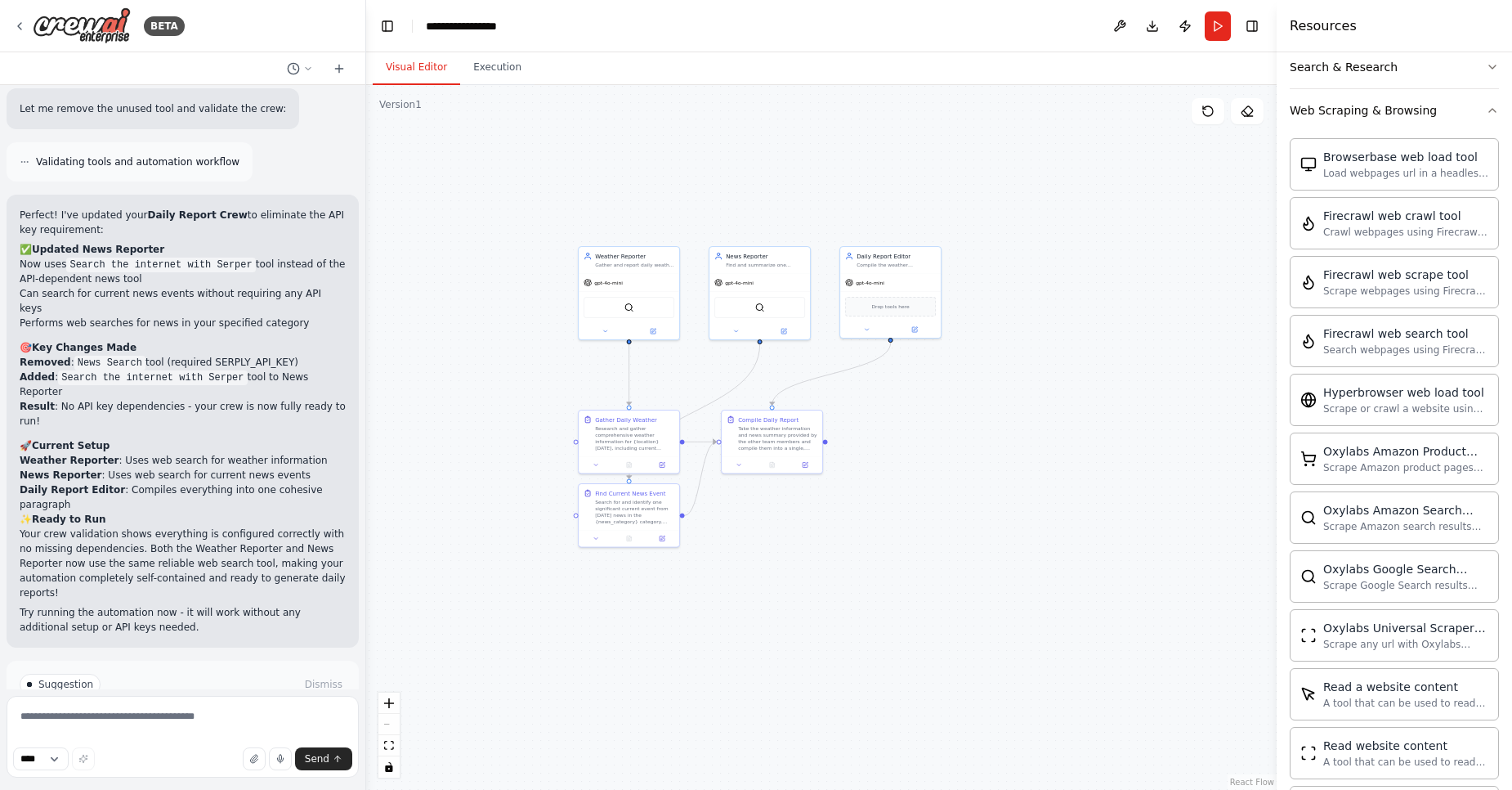
drag, startPoint x: 863, startPoint y: 430, endPoint x: 764, endPoint y: 538, distance: 146.5
click at [764, 538] on div ".deletable-edge-delete-btn { width: 20px; height: 20px; border: 0px solid #ffff…" at bounding box center [821, 437] width 910 height 704
click at [223, 741] on button "Run Automation" at bounding box center [182, 753] width 326 height 26
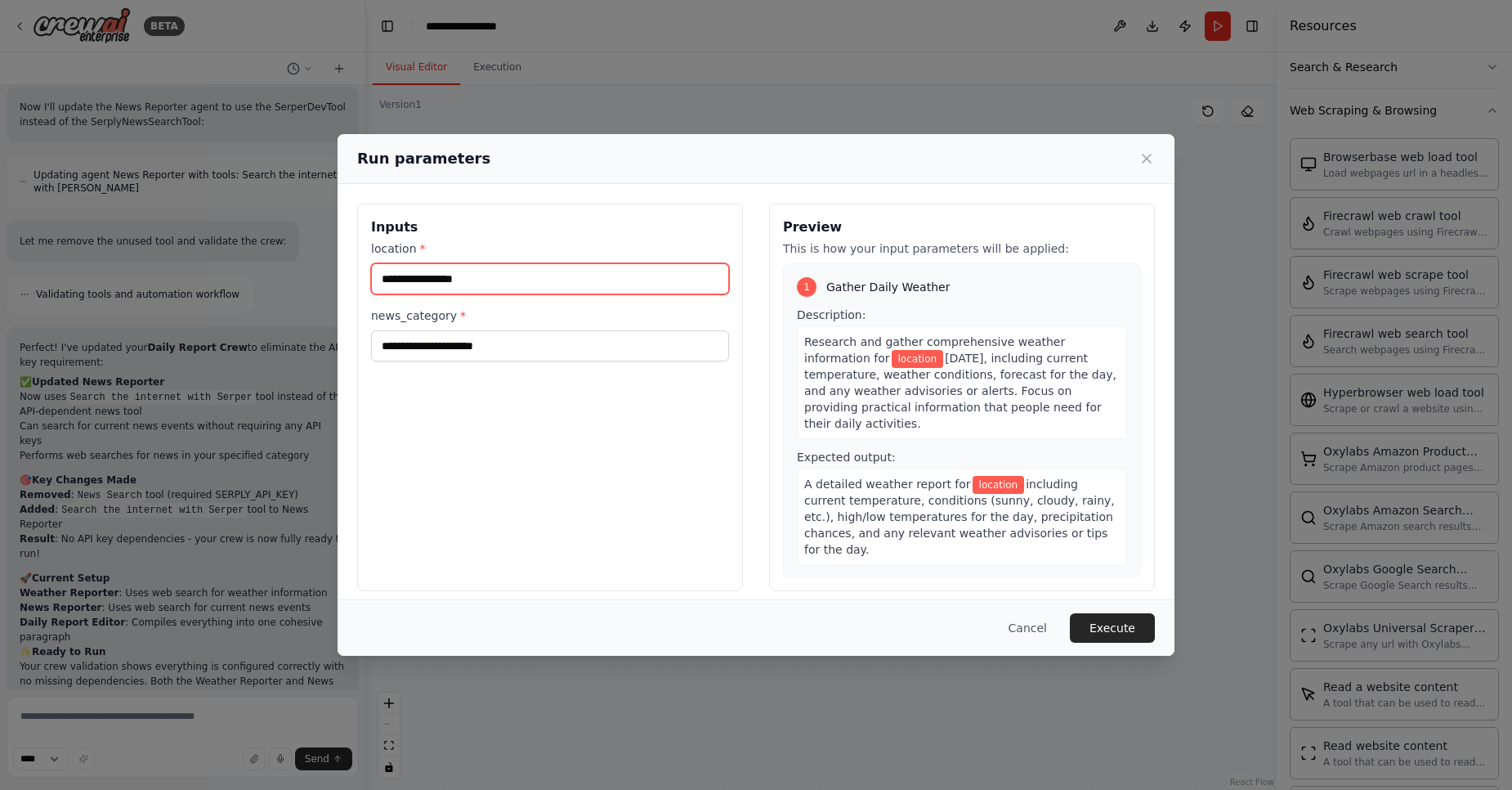
click at [514, 268] on input "location *" at bounding box center [550, 278] width 358 height 31
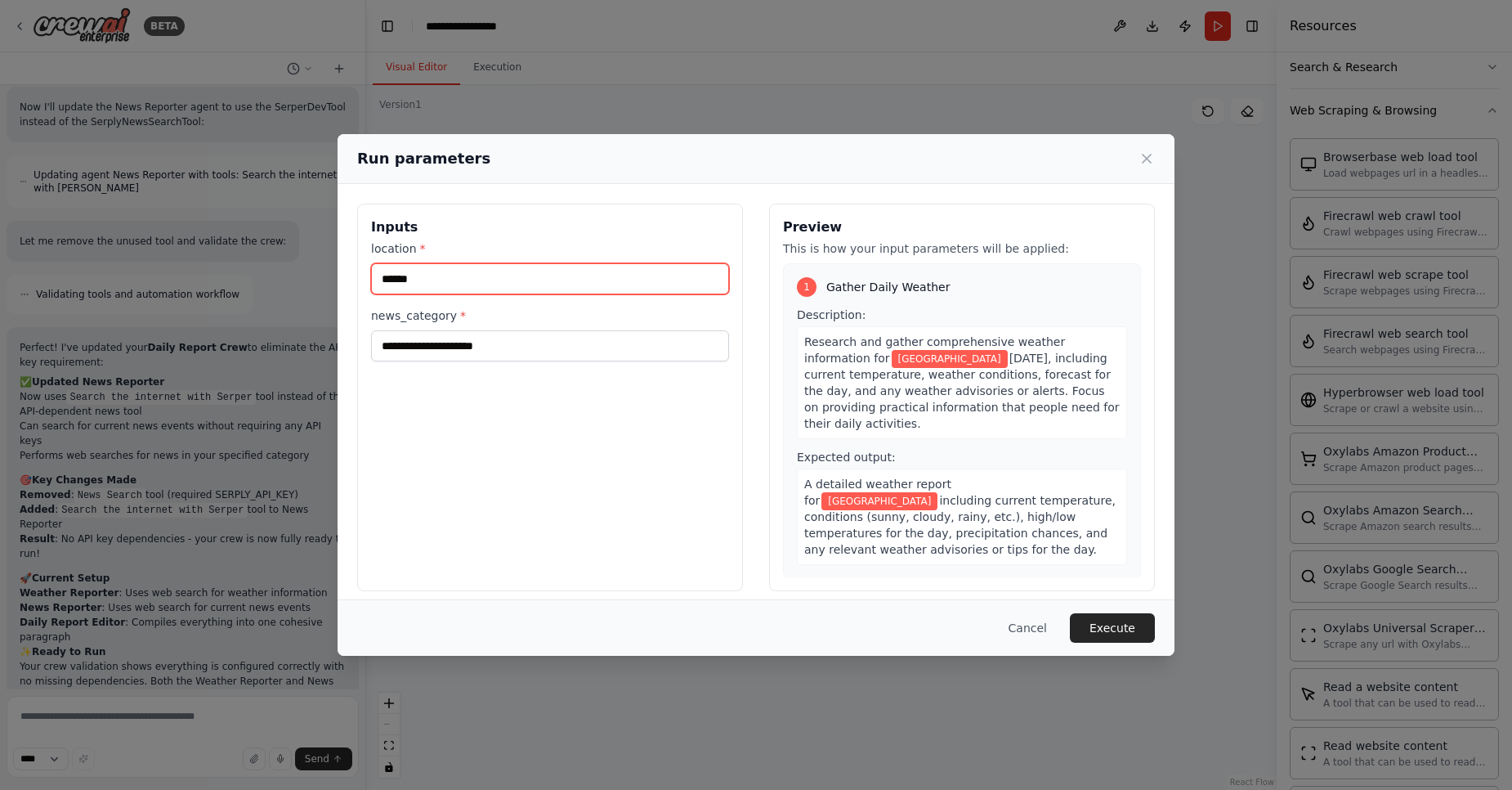
type input "******"
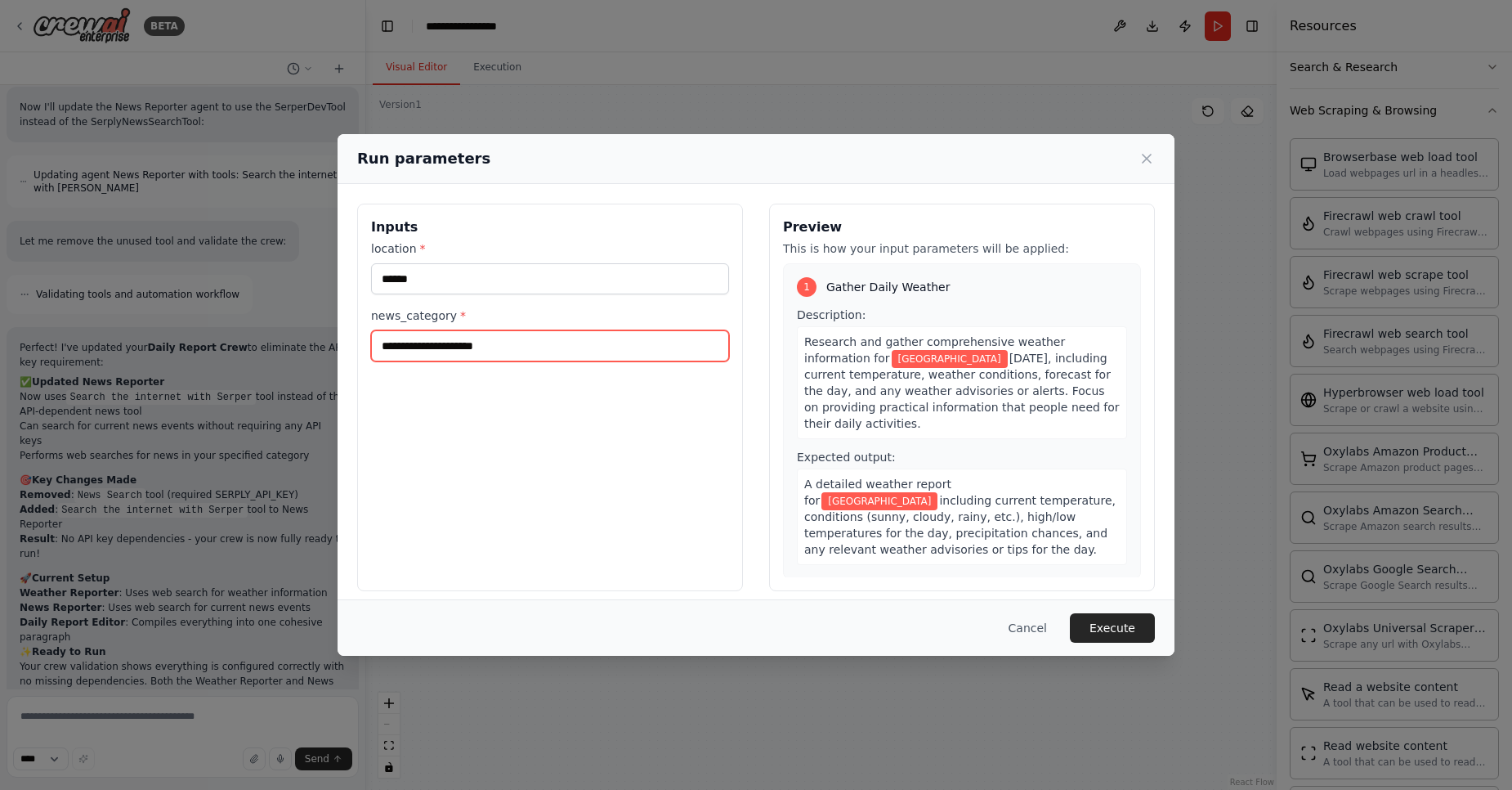
click at [540, 345] on input "news_category *" at bounding box center [550, 346] width 358 height 31
type input "**********"
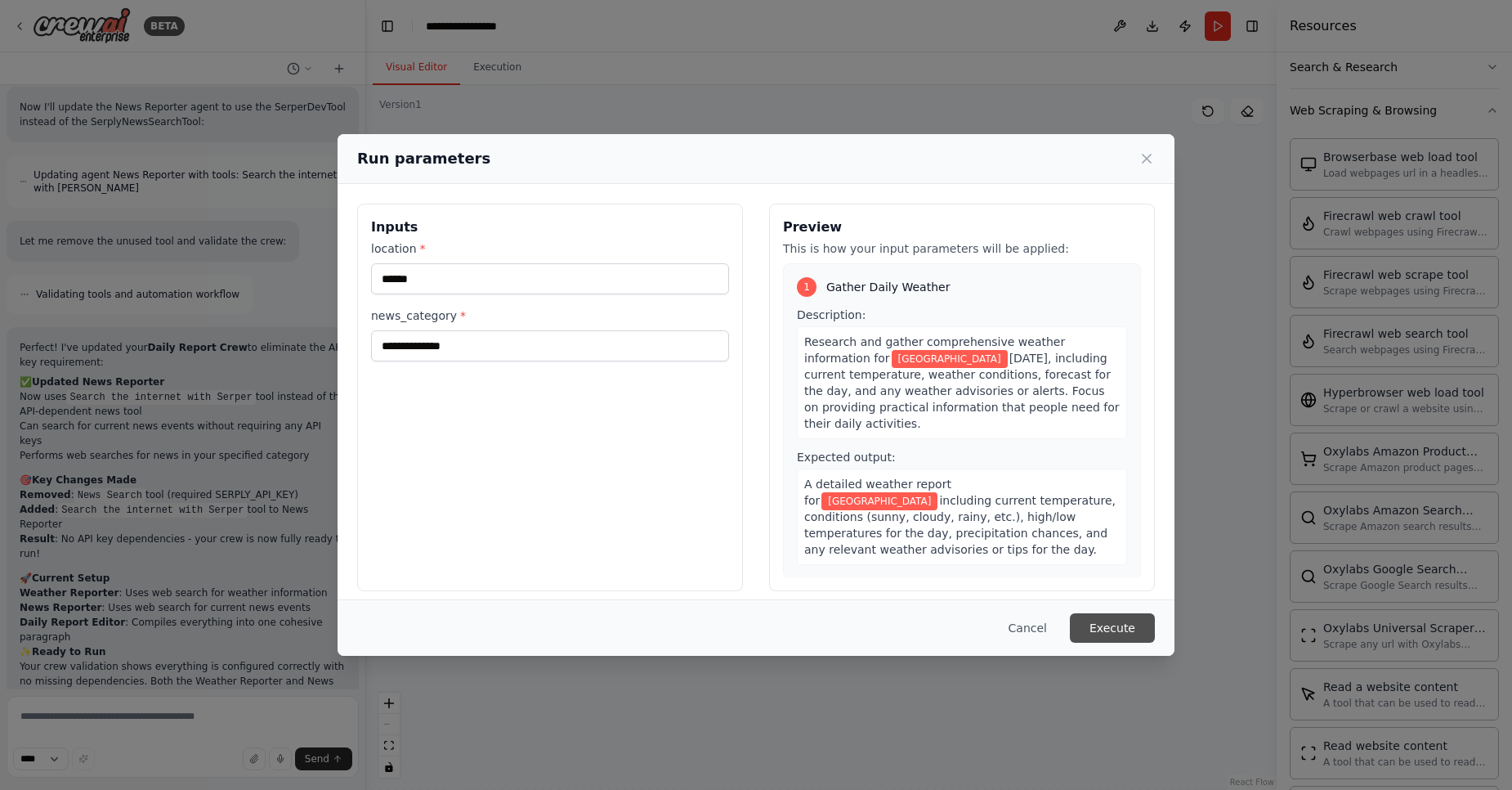
click at [1123, 629] on button "Execute" at bounding box center [1111, 627] width 85 height 29
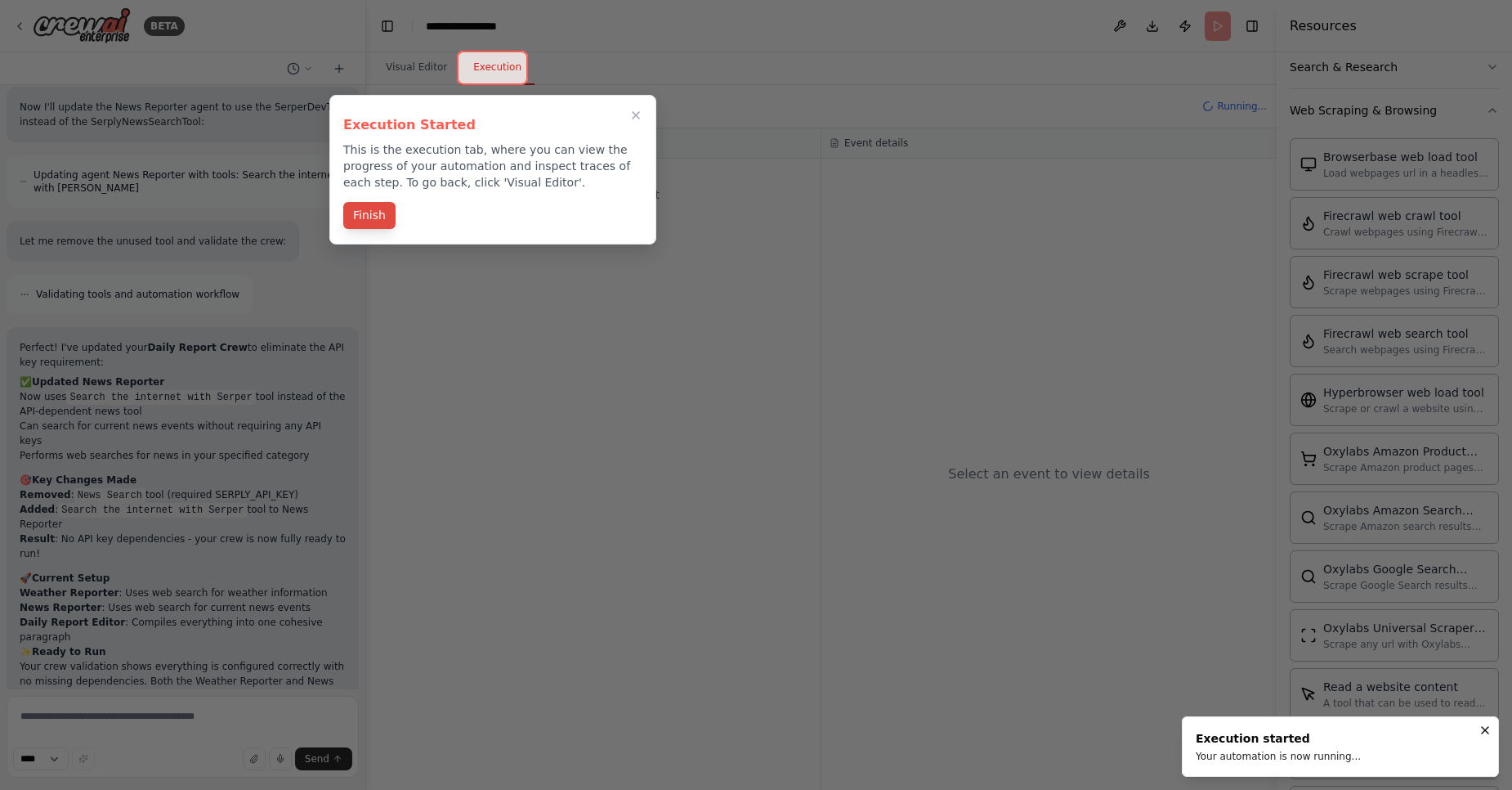
click at [360, 211] on button "Finish" at bounding box center [370, 216] width 52 height 27
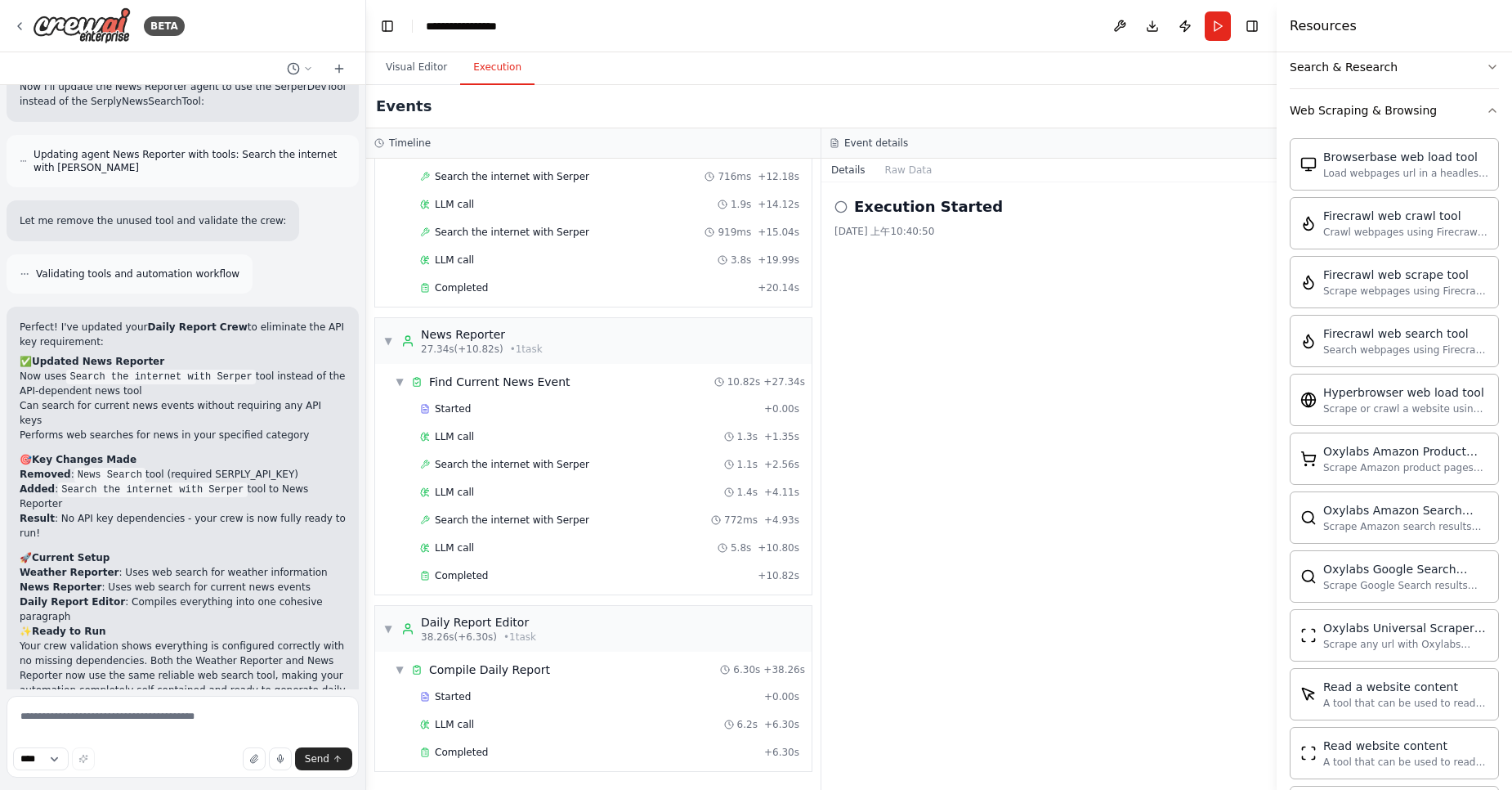
scroll to position [2243, 0]
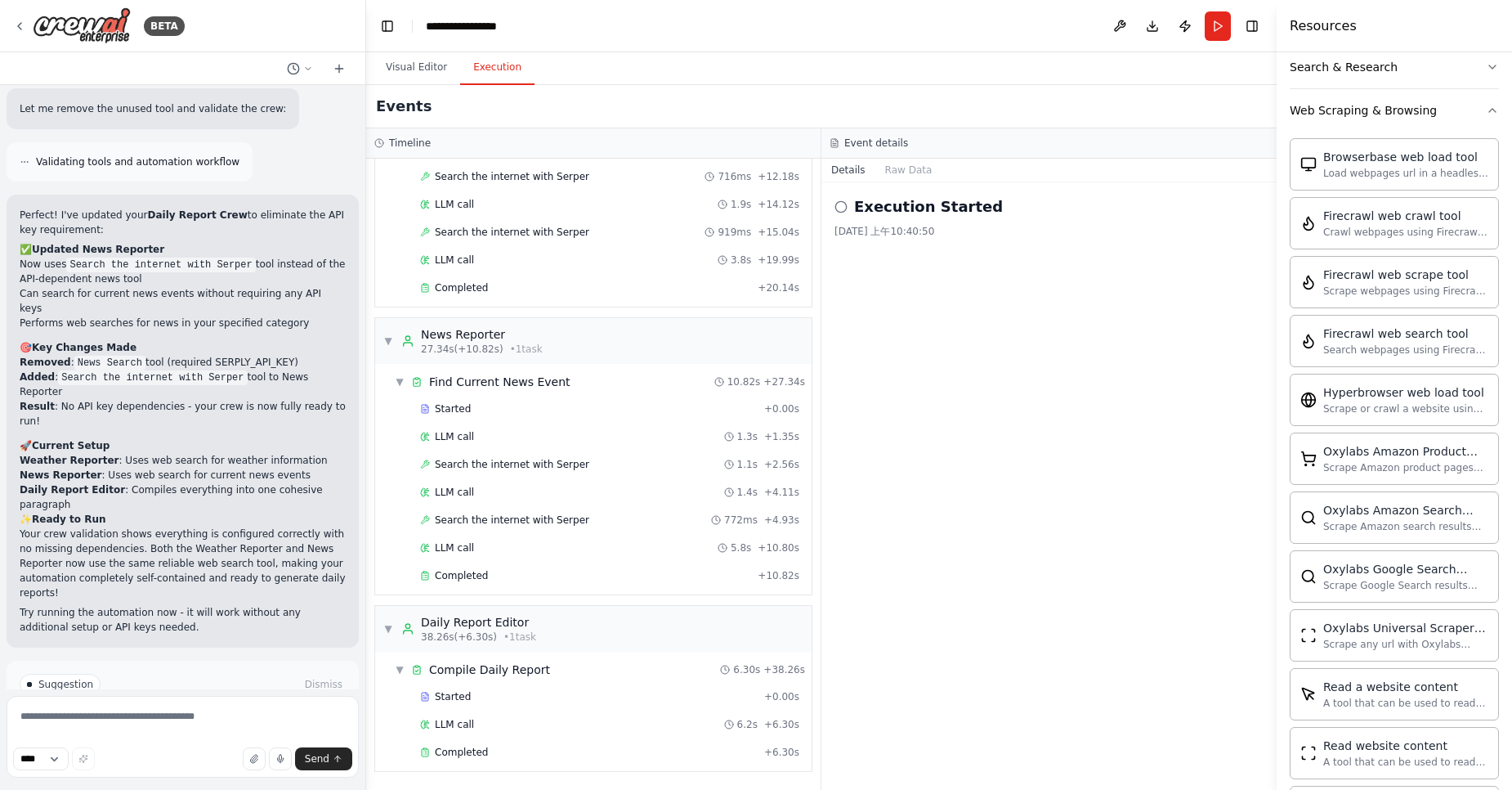
click at [821, 445] on div "Timeline ▼ Weather Reporter 7.20s (+20.14s) • 1 task ▼ Gather Daily Weather 20.…" at bounding box center [593, 459] width 455 height 662
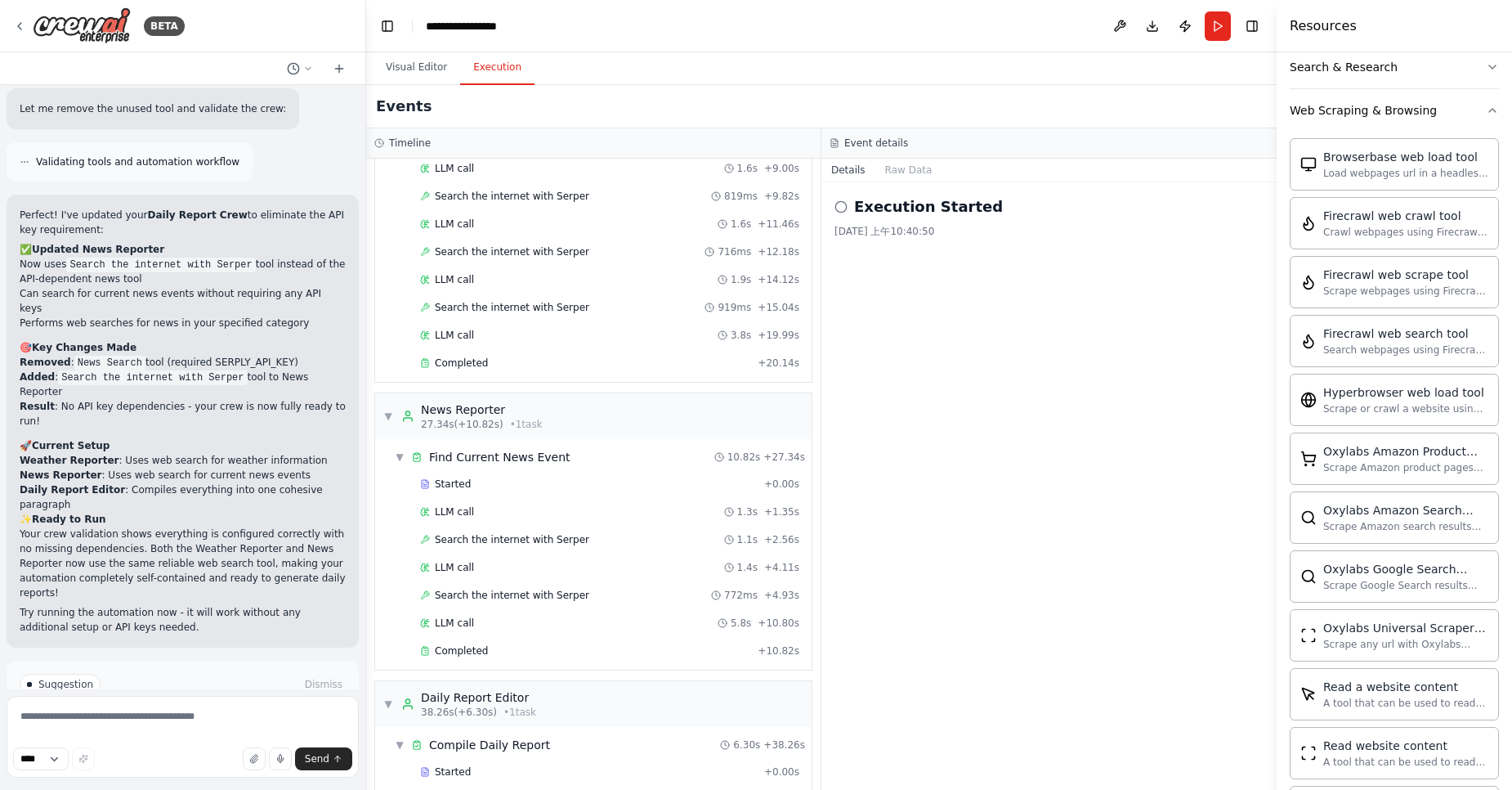
scroll to position [304, 0]
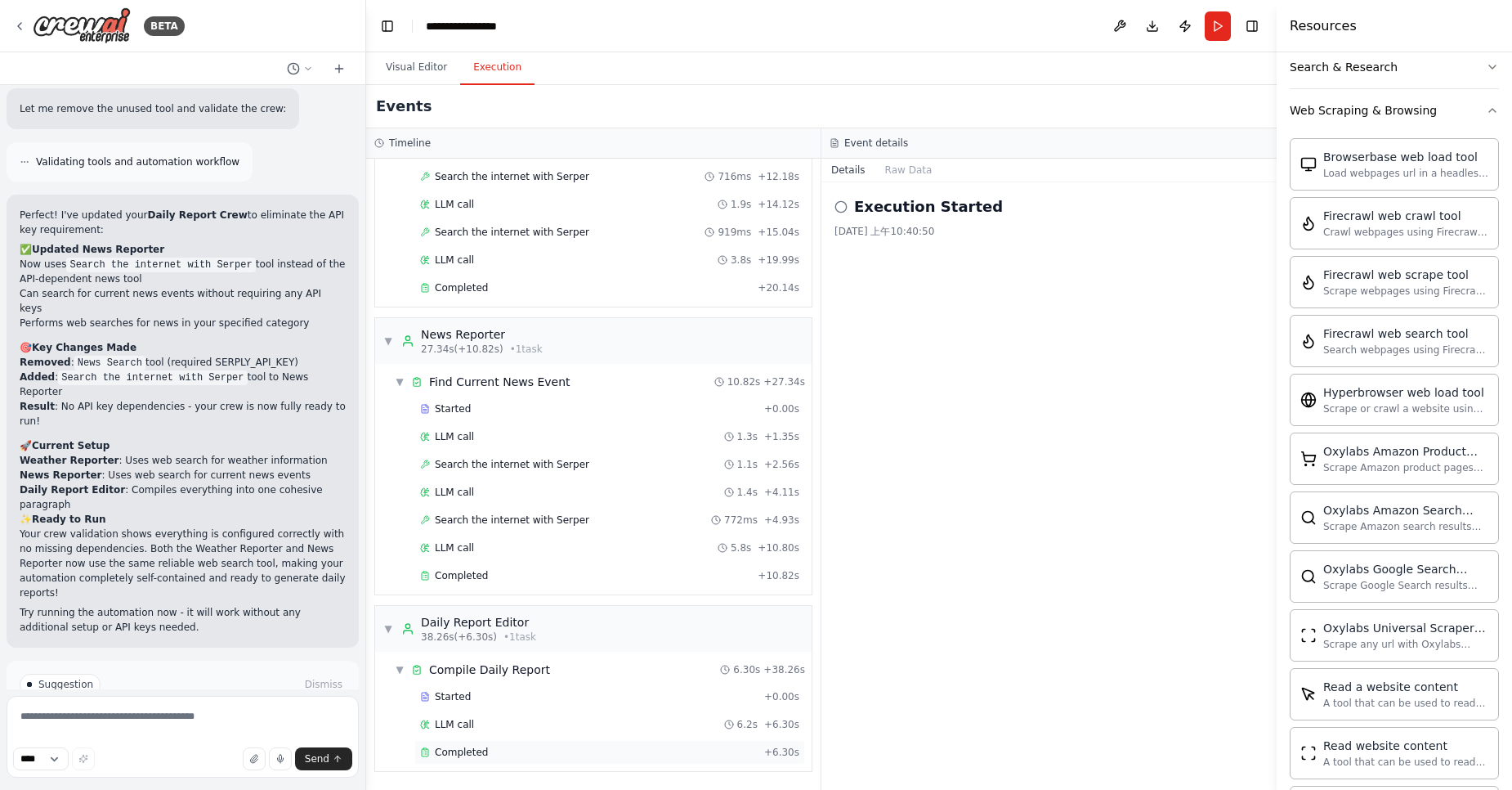
click at [527, 762] on div "Completed + 6.30s" at bounding box center [609, 751] width 391 height 24
